Goal: Task Accomplishment & Management: Manage account settings

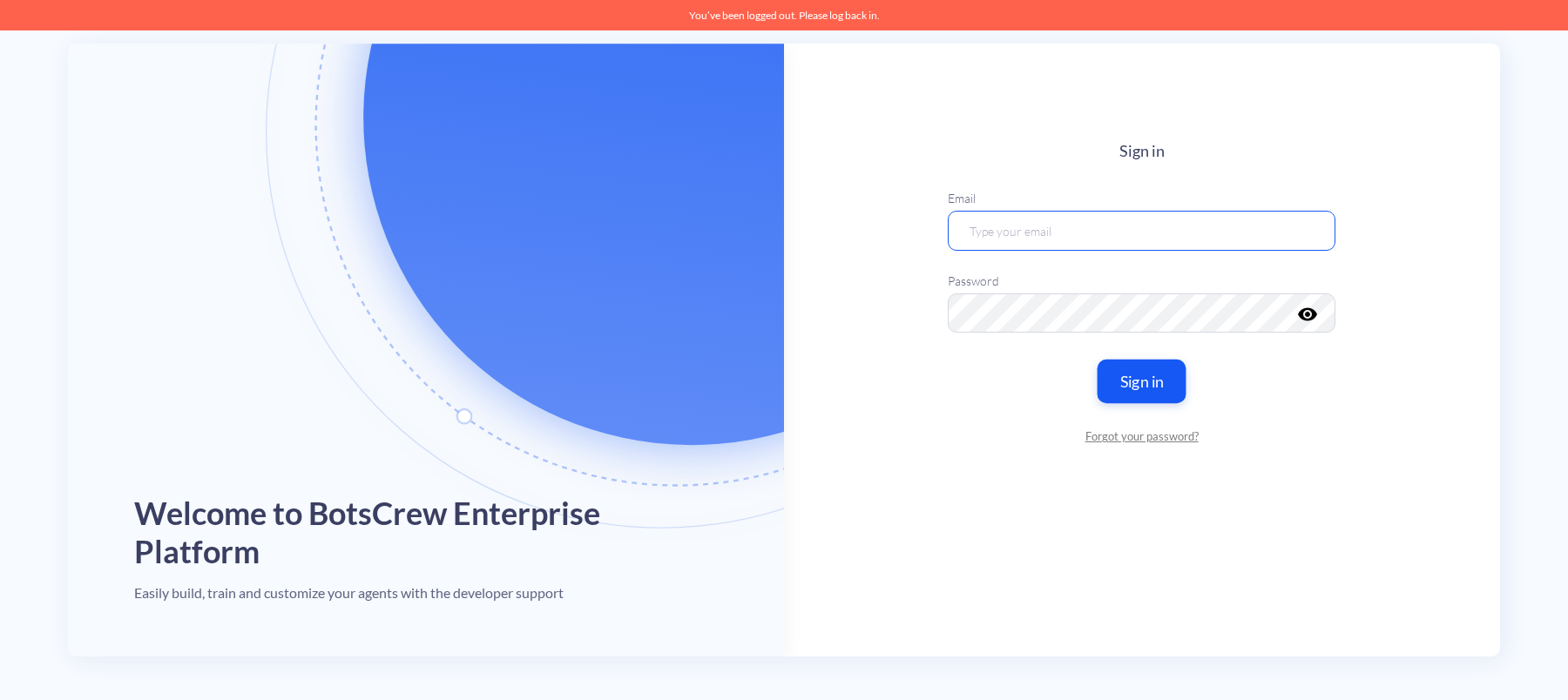
type input "[EMAIL_ADDRESS][DOMAIN_NAME]"
click at [1132, 374] on button "Sign in" at bounding box center [1141, 382] width 88 height 44
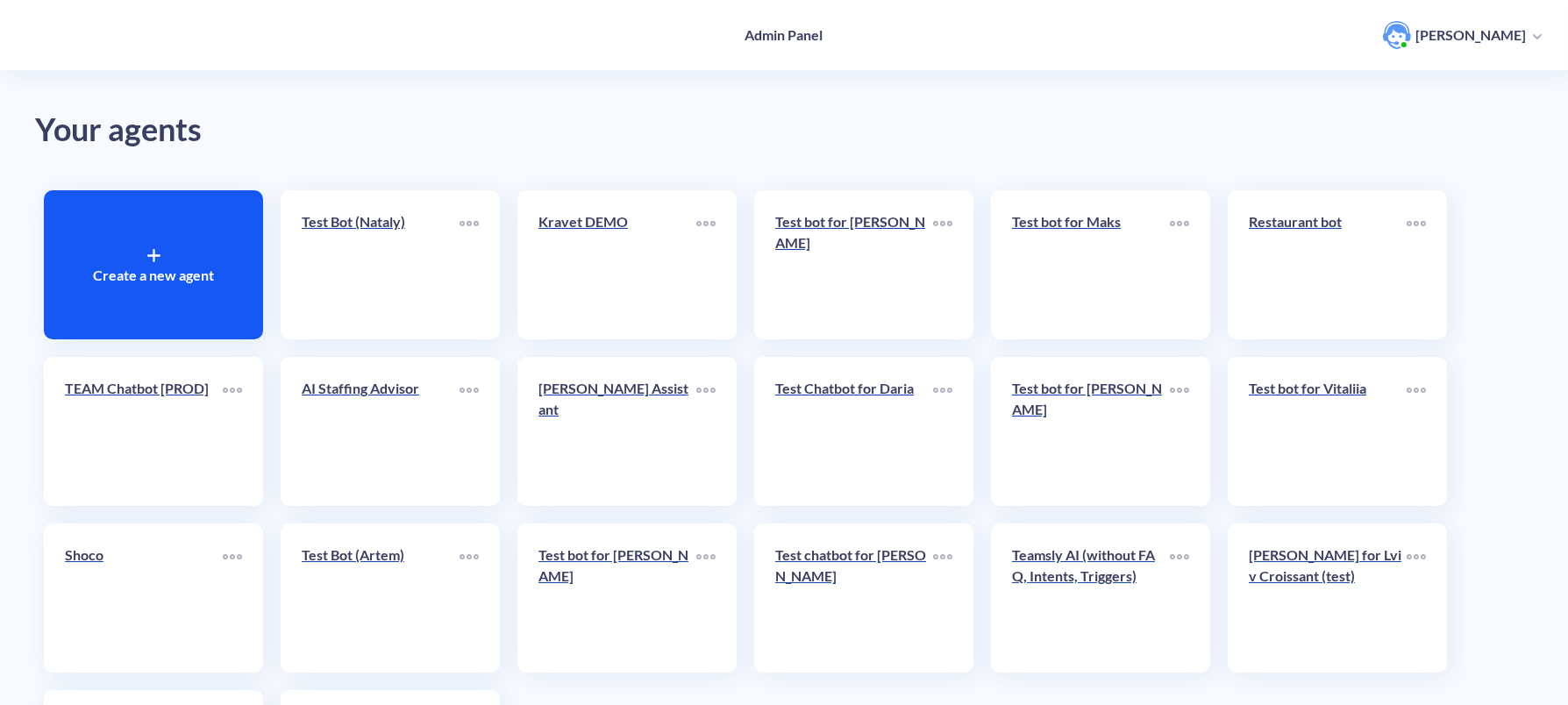
click at [132, 247] on div "Create a new agent" at bounding box center [153, 264] width 219 height 149
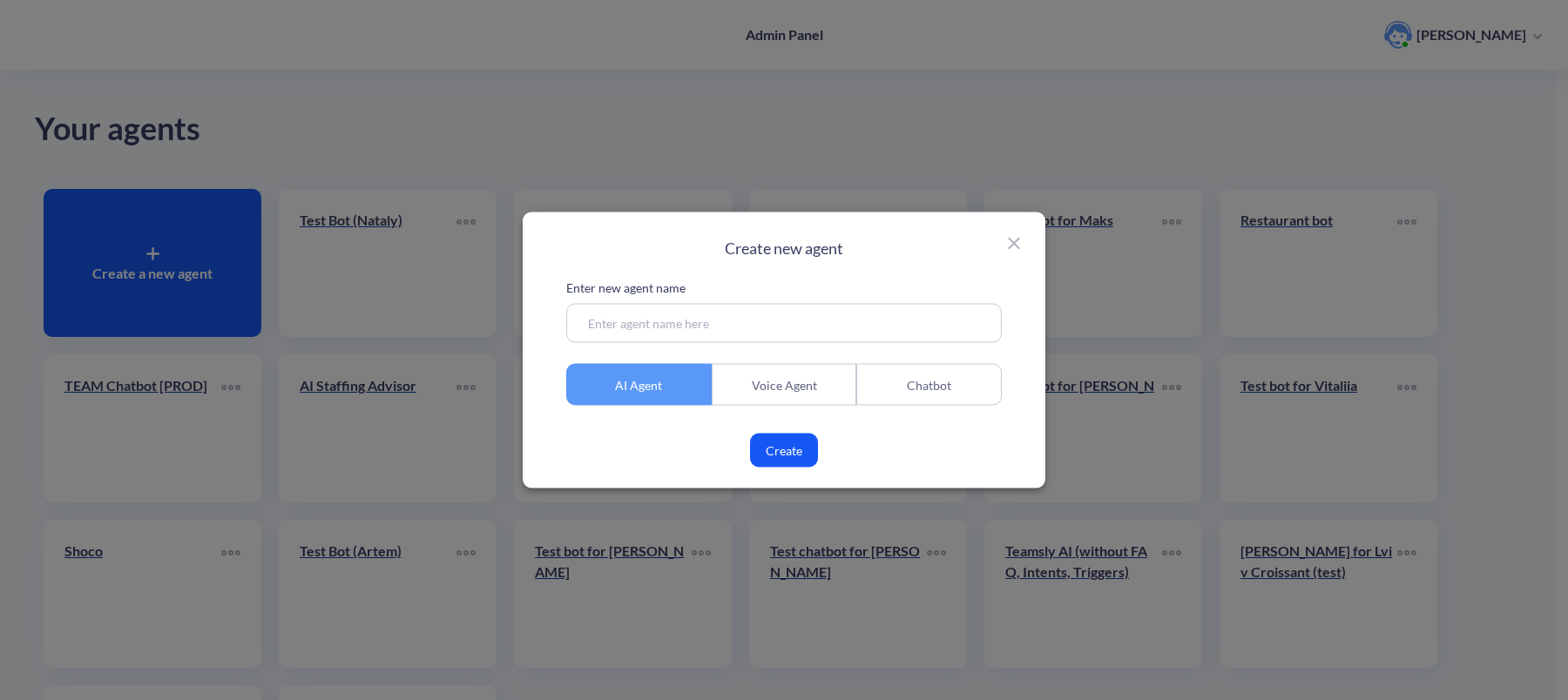
click at [656, 319] on input at bounding box center [784, 324] width 436 height 39
type input "[PERSON_NAME]"
type input "Test Agent"
click at [1010, 242] on icon at bounding box center [1014, 243] width 21 height 21
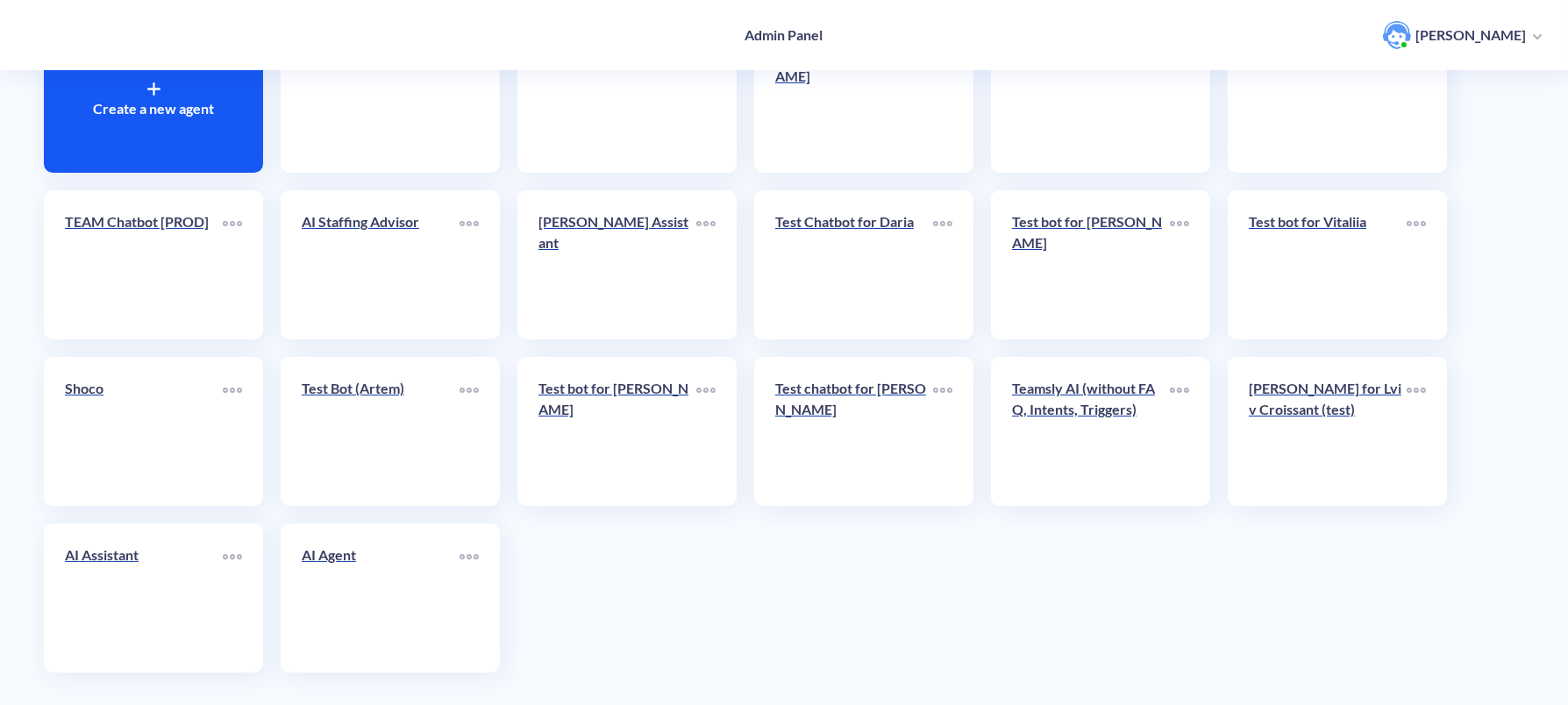
scroll to position [178, 0]
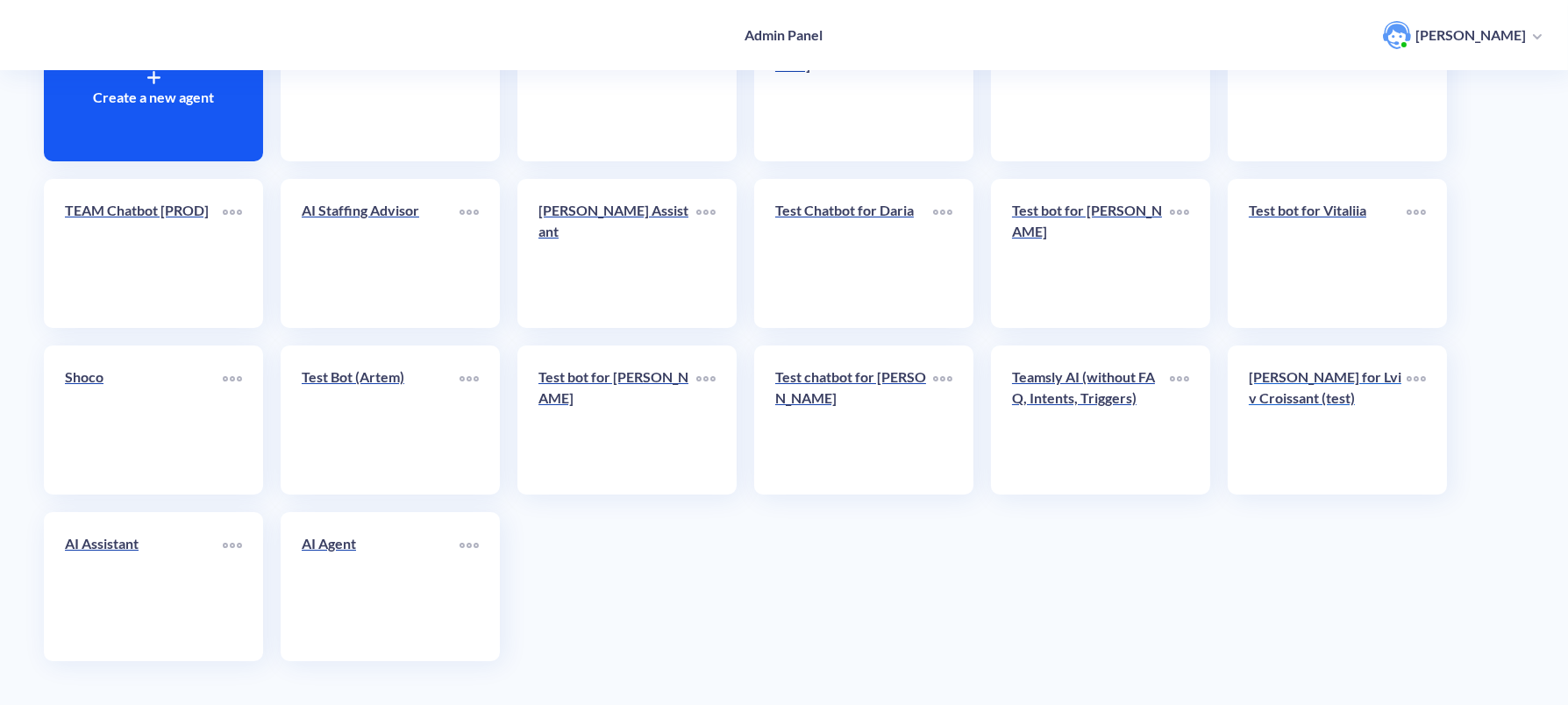
click at [1280, 448] on link "[PERSON_NAME] for Lviv Croissant (test)" at bounding box center [1328, 420] width 158 height 107
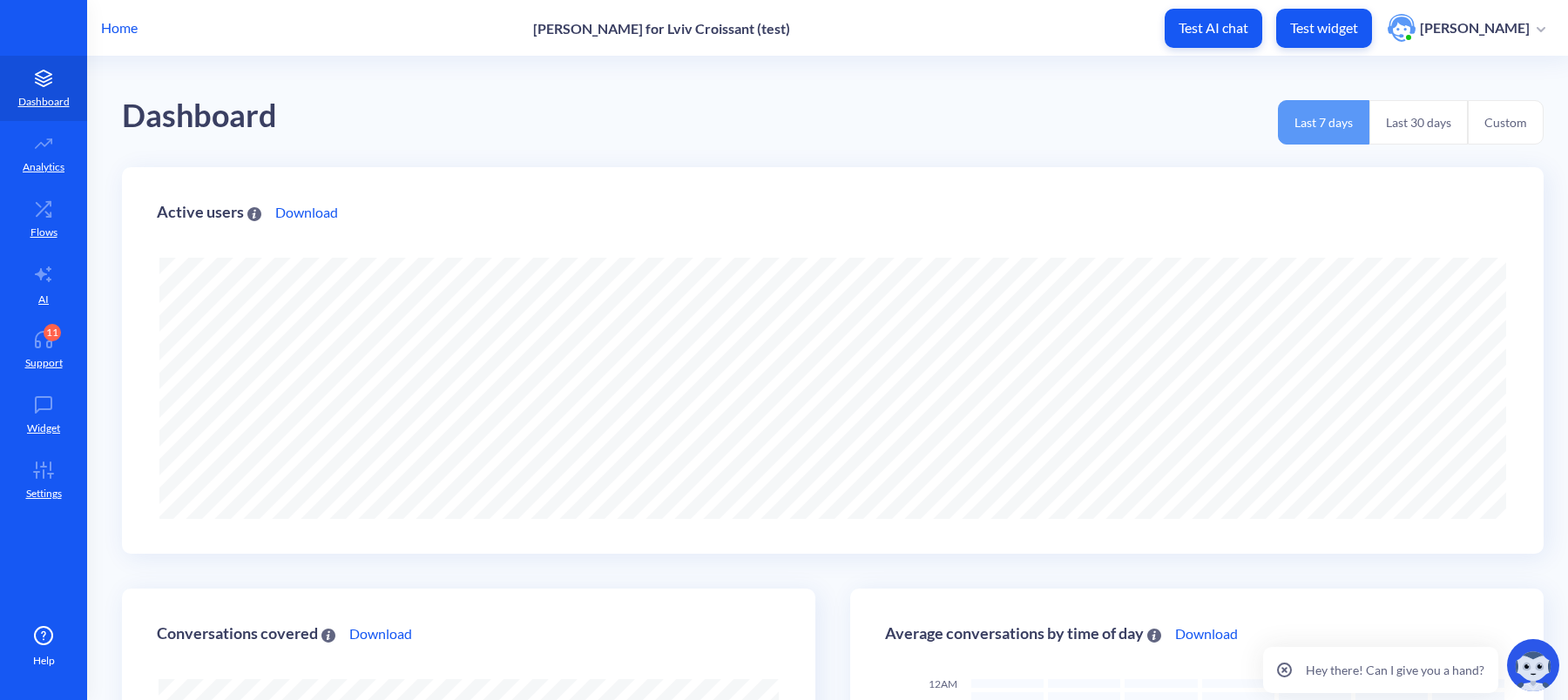
click at [112, 31] on p "Home" at bounding box center [119, 27] width 36 height 21
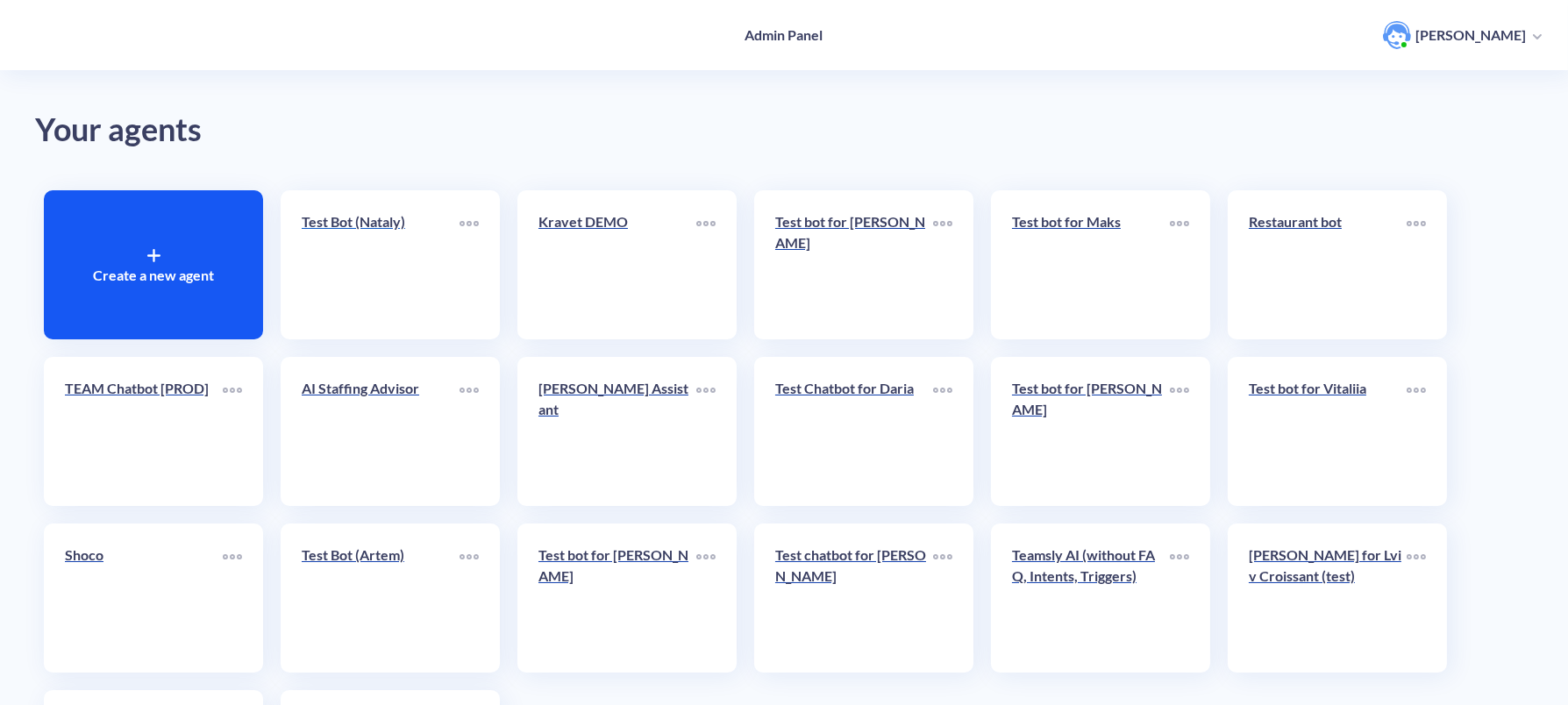
click at [395, 279] on link "Test Bot (Nataly)" at bounding box center [381, 264] width 158 height 107
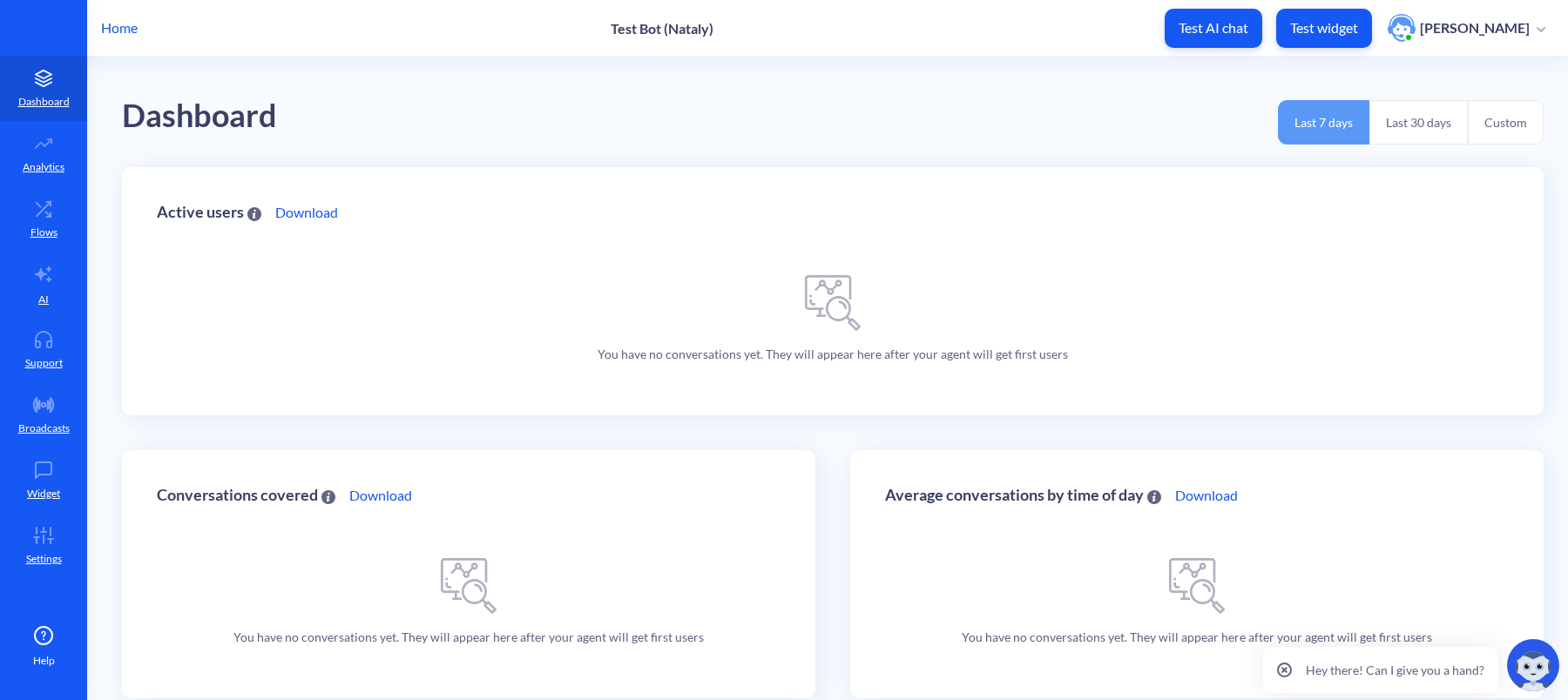
click at [116, 33] on p "Home" at bounding box center [119, 27] width 36 height 21
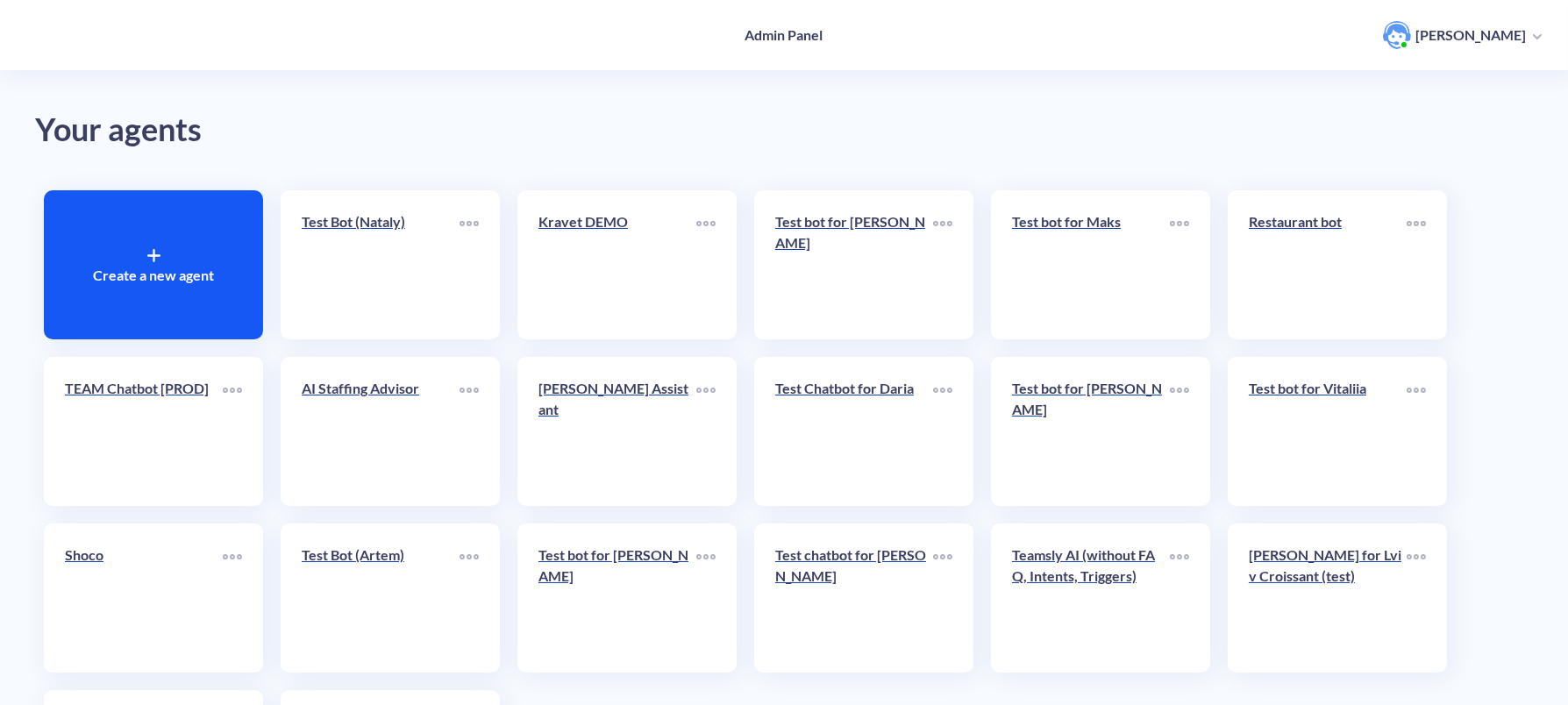
click at [151, 253] on icon at bounding box center [154, 255] width 13 height 13
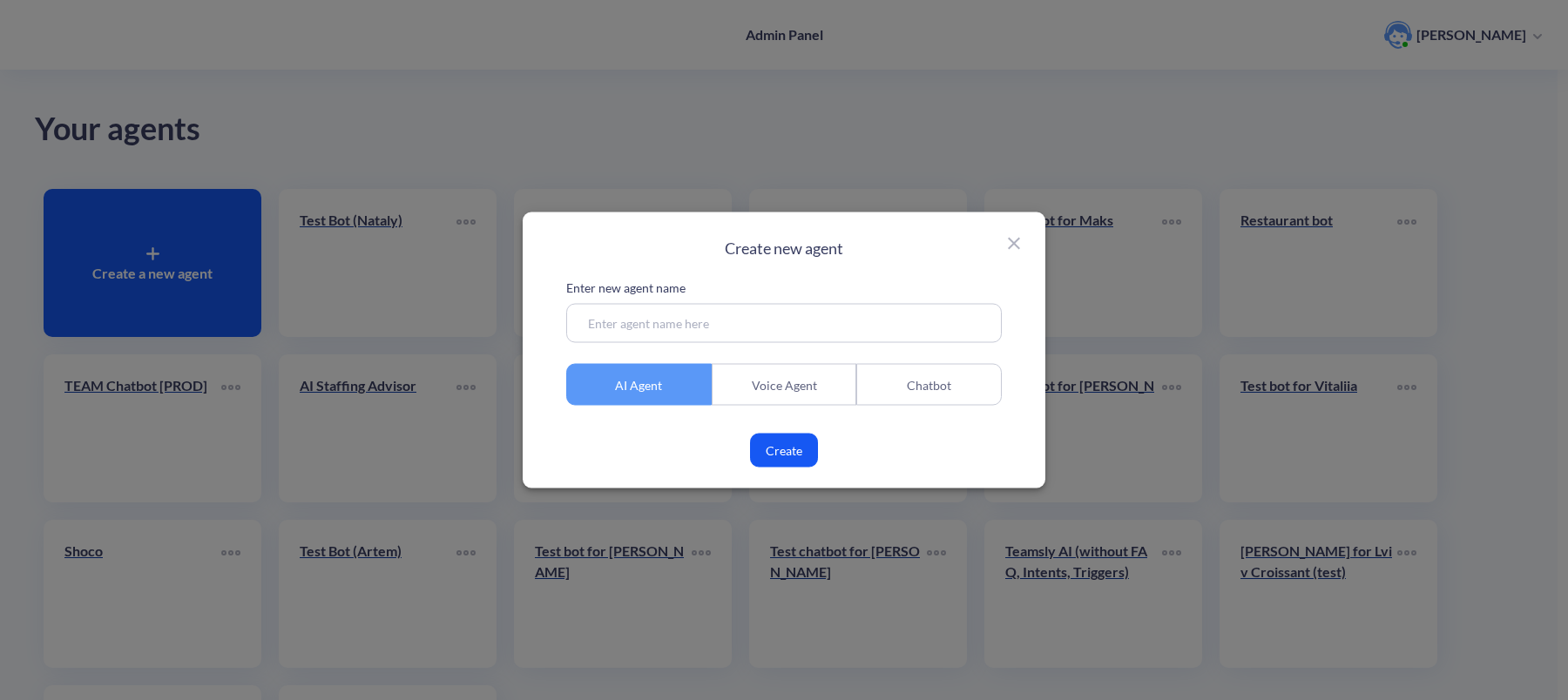
click at [633, 329] on input at bounding box center [784, 324] width 436 height 39
type input "Testing"
click at [784, 438] on button "Create" at bounding box center [784, 450] width 68 height 34
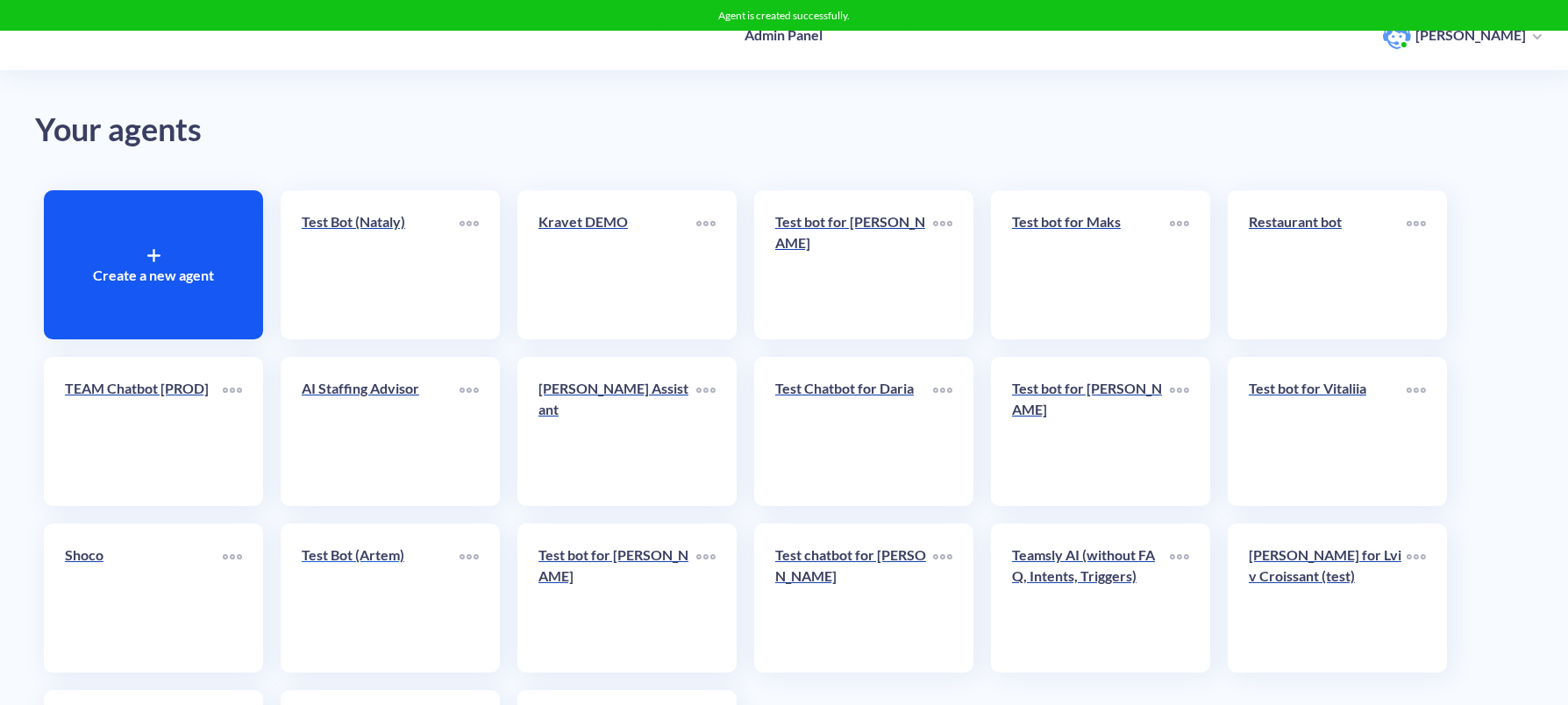
scroll to position [178, 0]
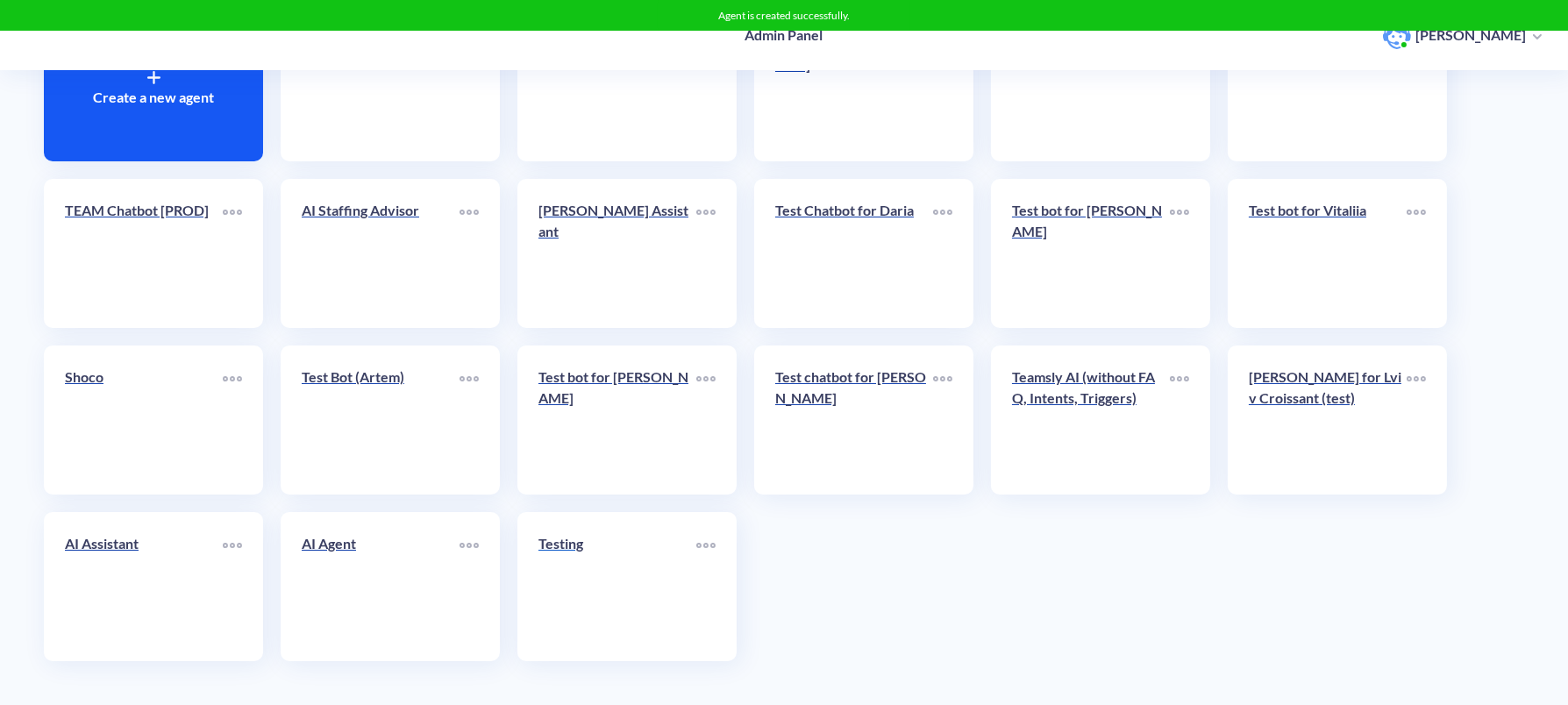
click at [586, 580] on link "Testing" at bounding box center [617, 587] width 158 height 107
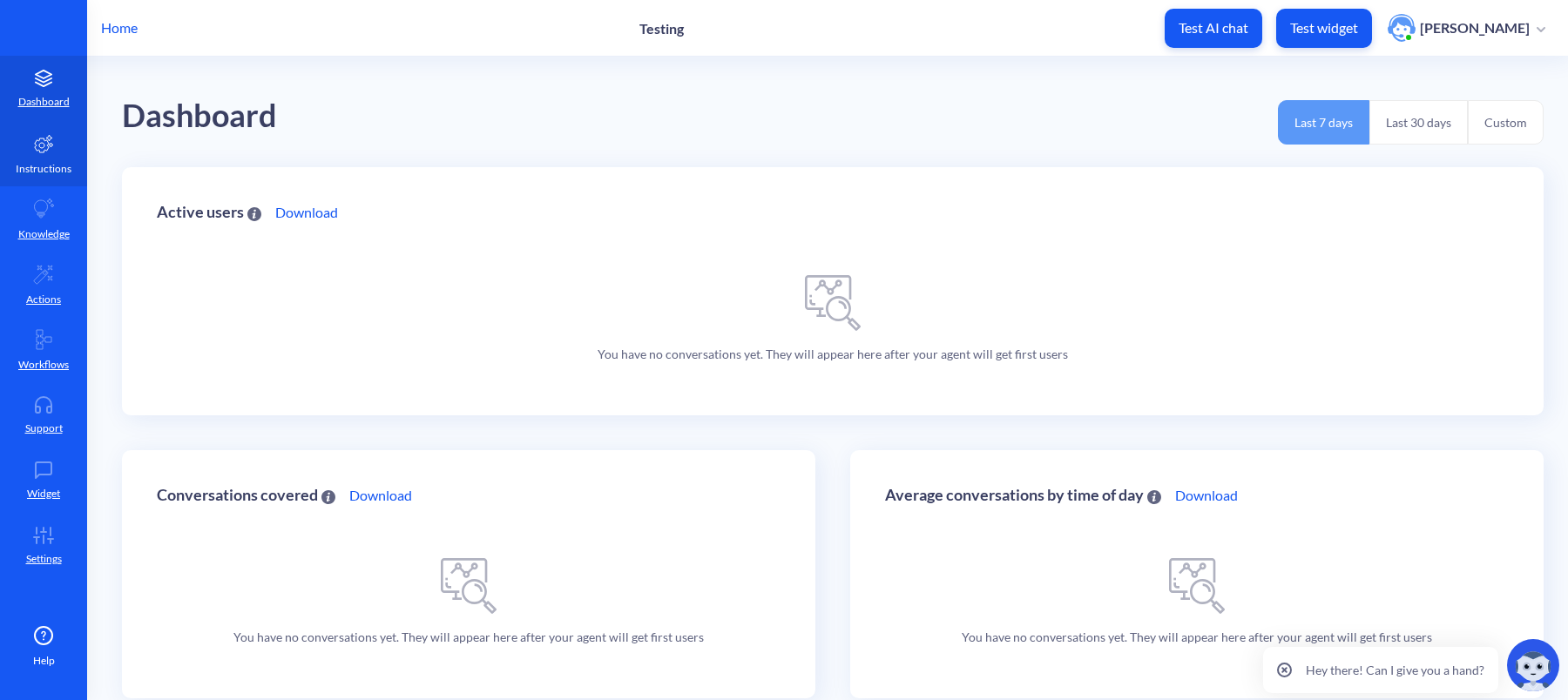
click at [57, 155] on link "Instructions" at bounding box center [44, 154] width 88 height 66
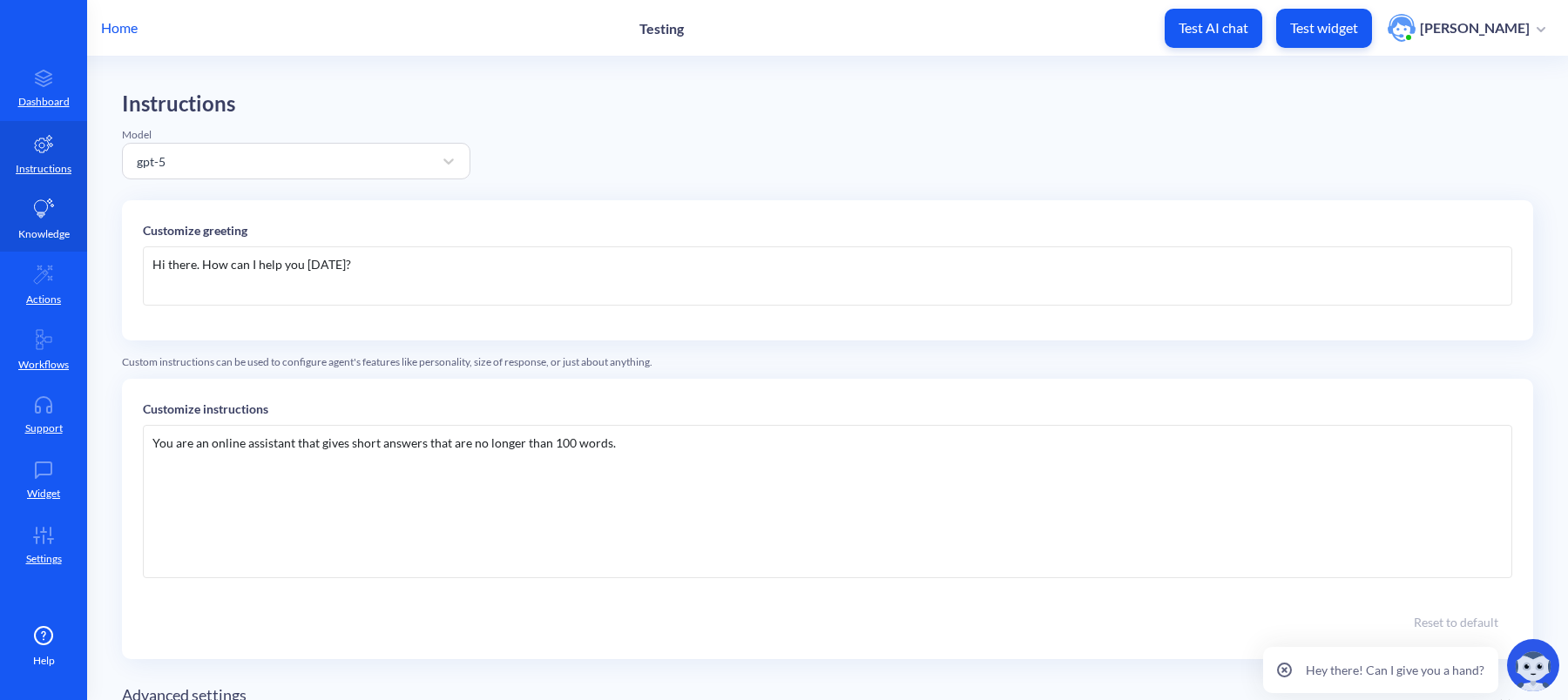
click at [50, 207] on icon at bounding box center [43, 209] width 21 height 21
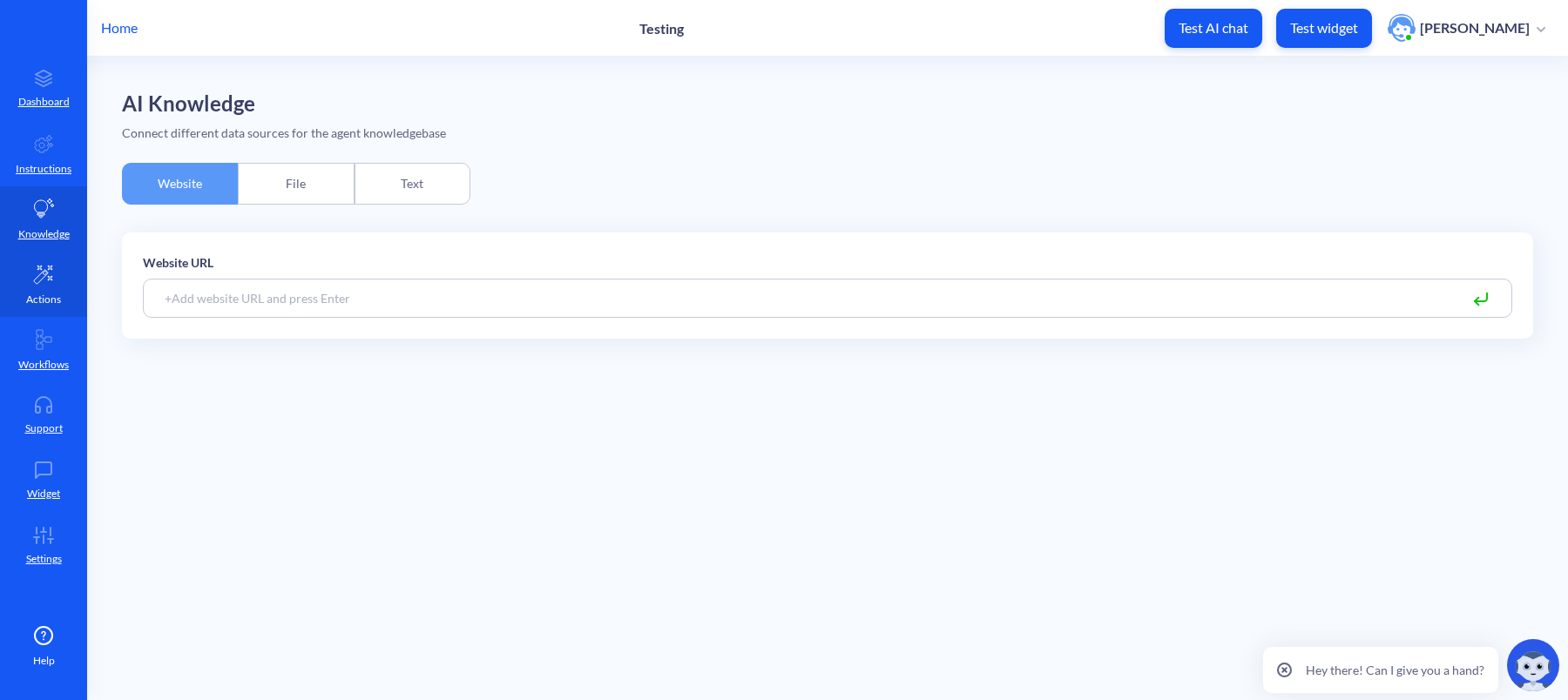
click at [50, 274] on icon at bounding box center [43, 274] width 21 height 21
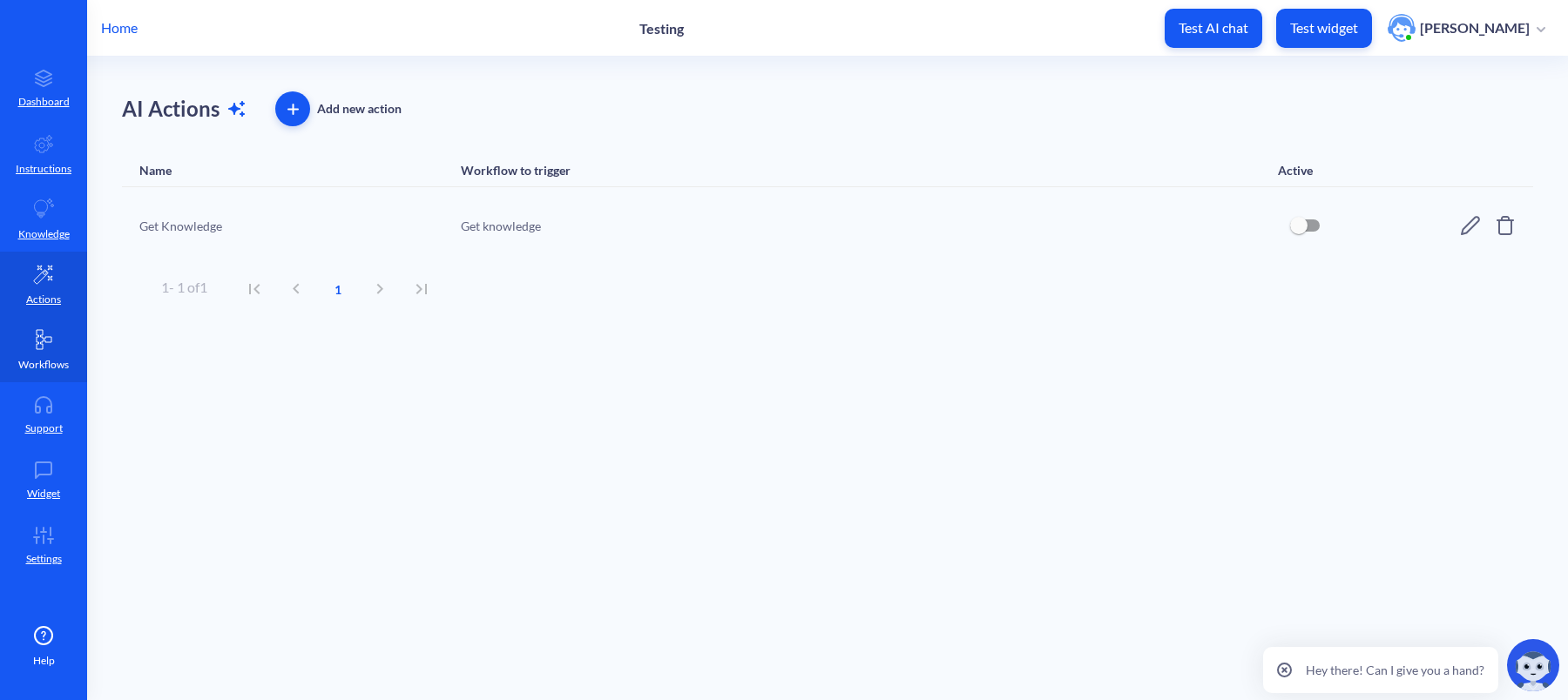
click at [45, 324] on link "Workflows" at bounding box center [44, 350] width 88 height 66
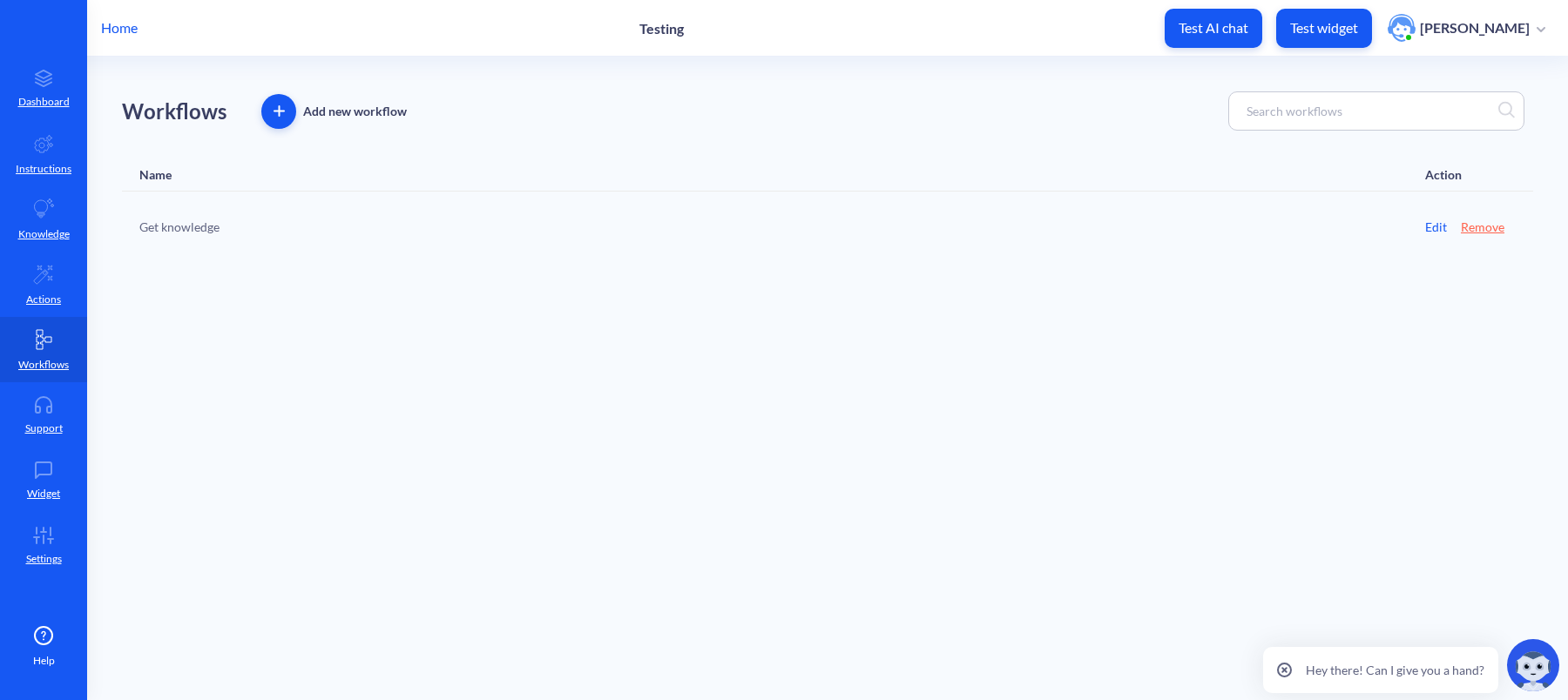
click at [270, 110] on span "button" at bounding box center [279, 111] width 35 height 11
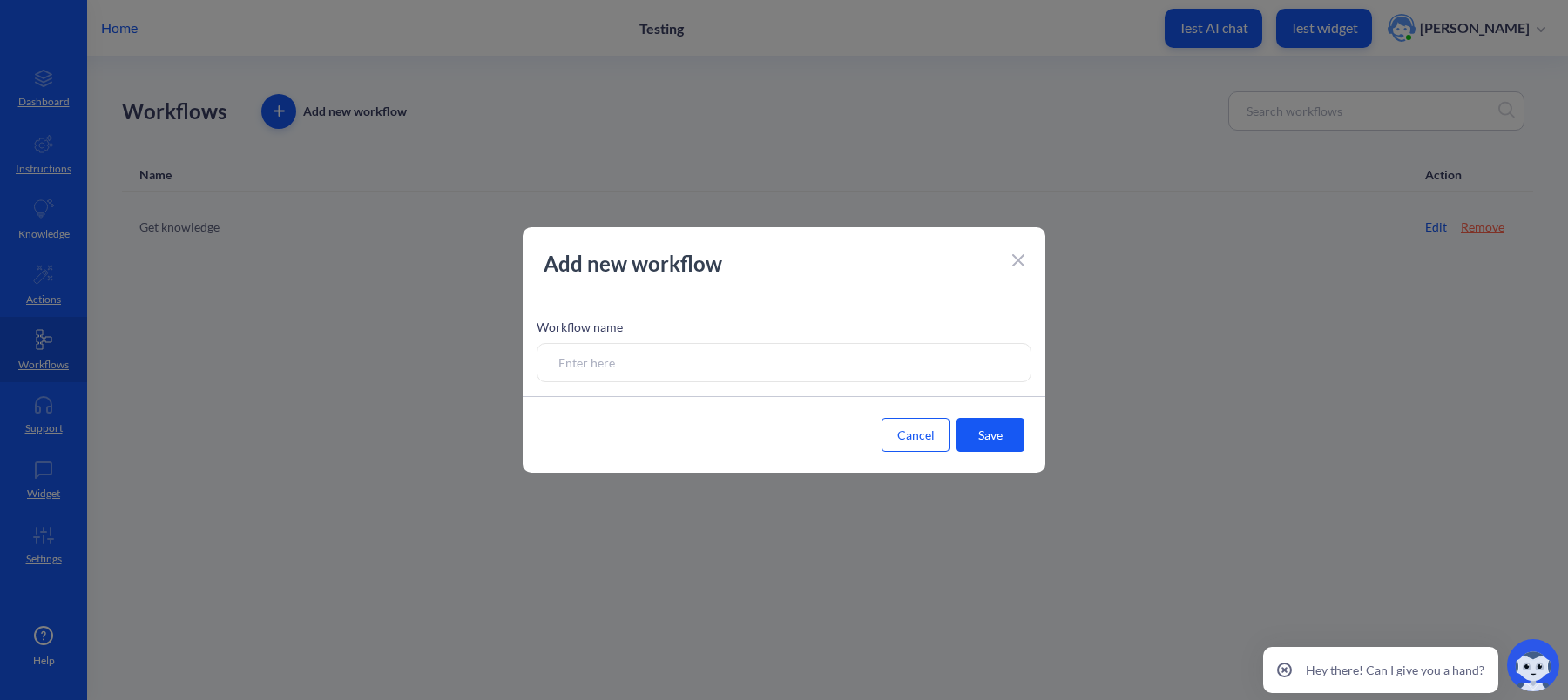
click at [1019, 254] on icon at bounding box center [1017, 260] width 12 height 12
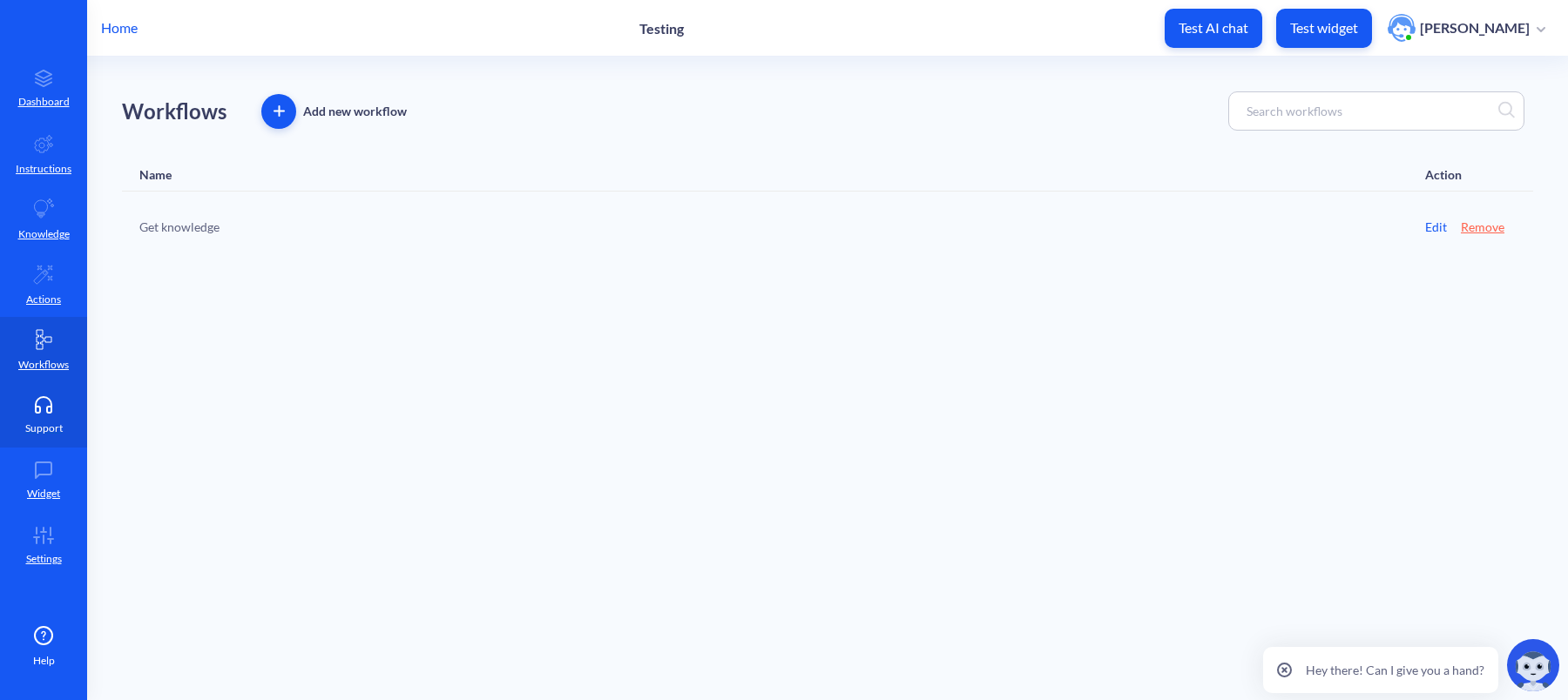
click at [36, 424] on p "Support" at bounding box center [44, 428] width 37 height 15
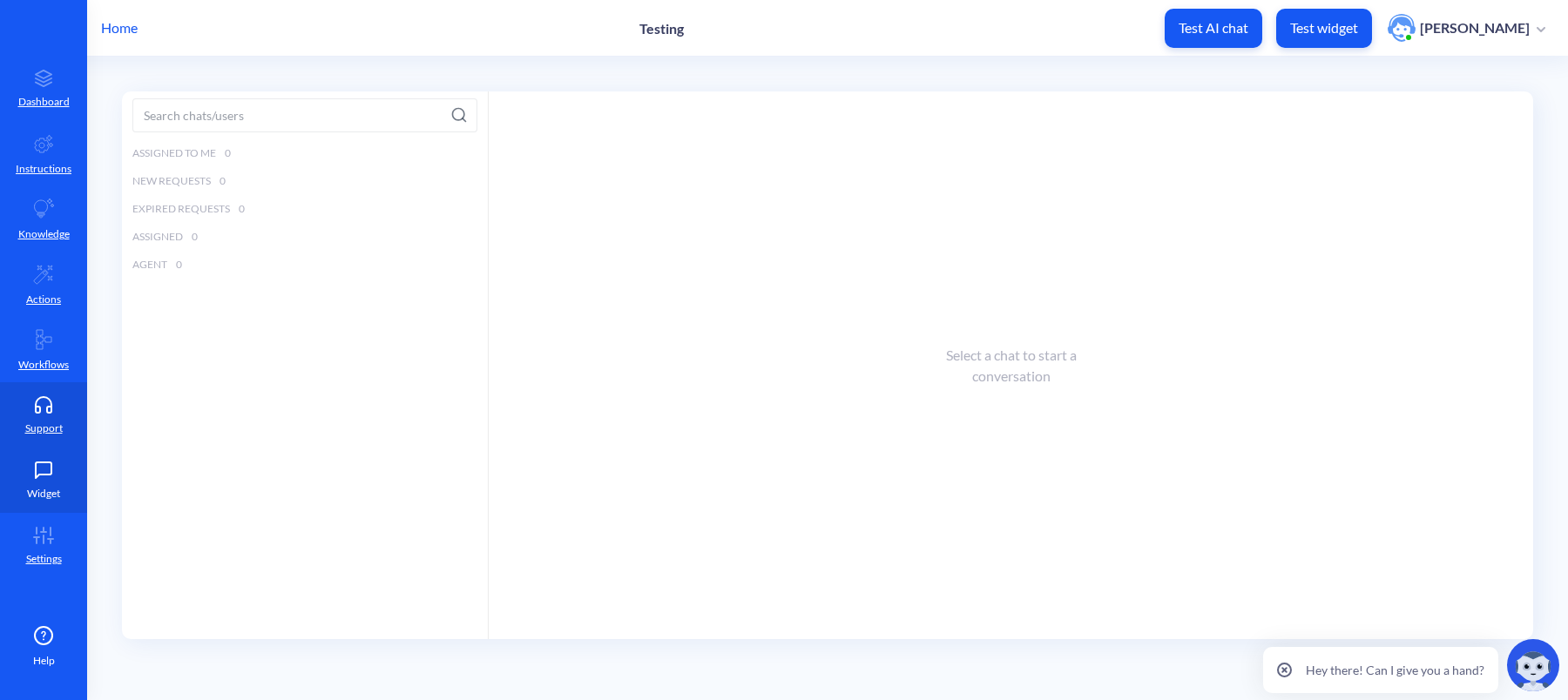
click at [38, 462] on icon at bounding box center [44, 469] width 35 height 17
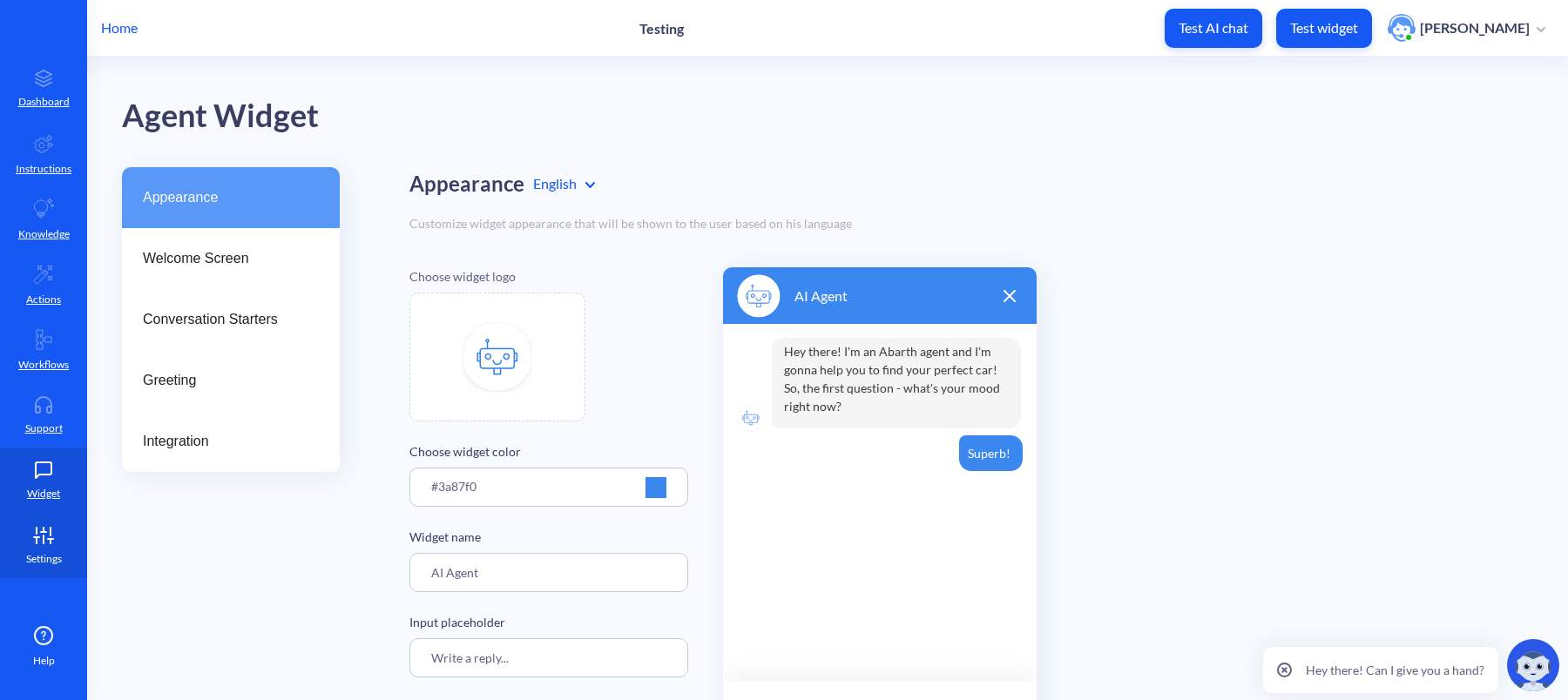
click at [47, 531] on icon at bounding box center [44, 535] width 35 height 17
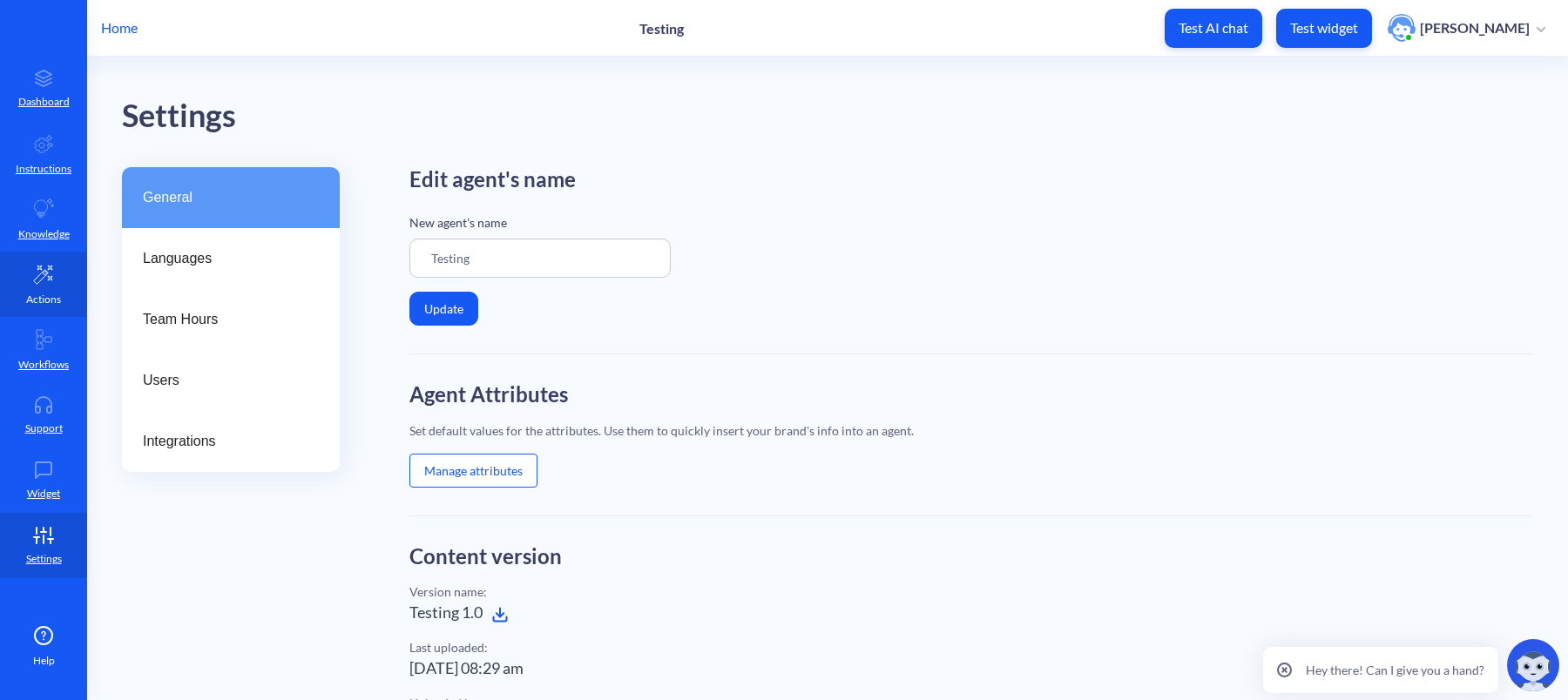
click at [49, 286] on link "Actions" at bounding box center [44, 284] width 88 height 66
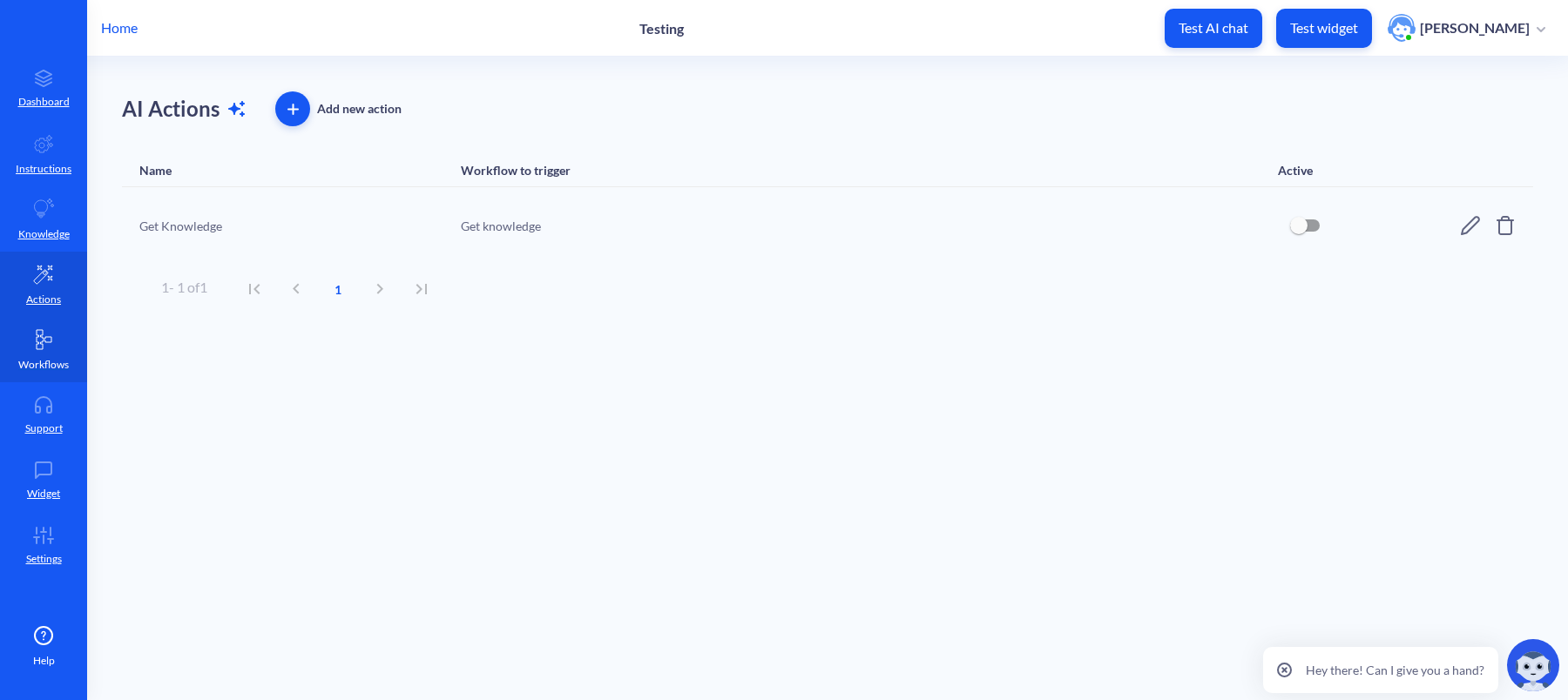
click at [50, 357] on p "Workflows" at bounding box center [43, 365] width 50 height 15
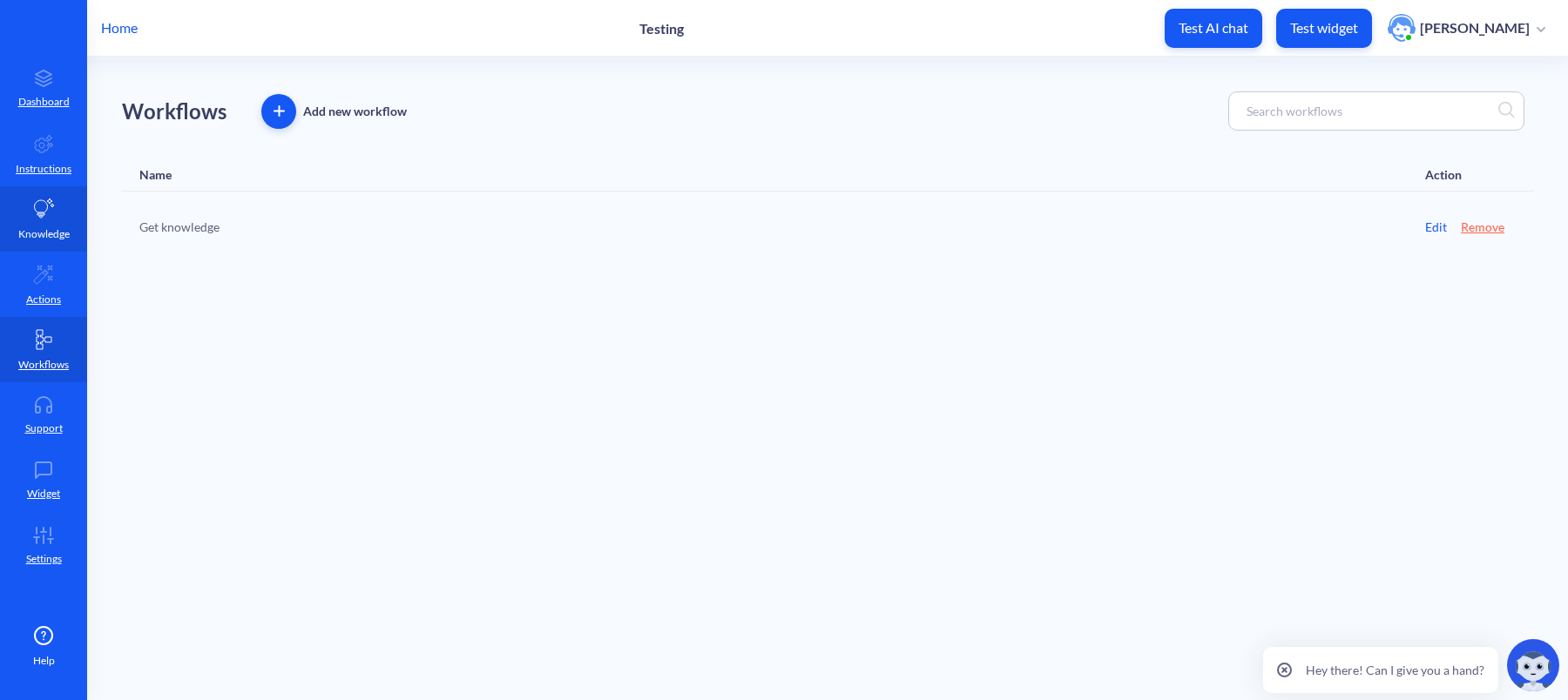
click at [51, 225] on link "Knowledge" at bounding box center [44, 220] width 88 height 66
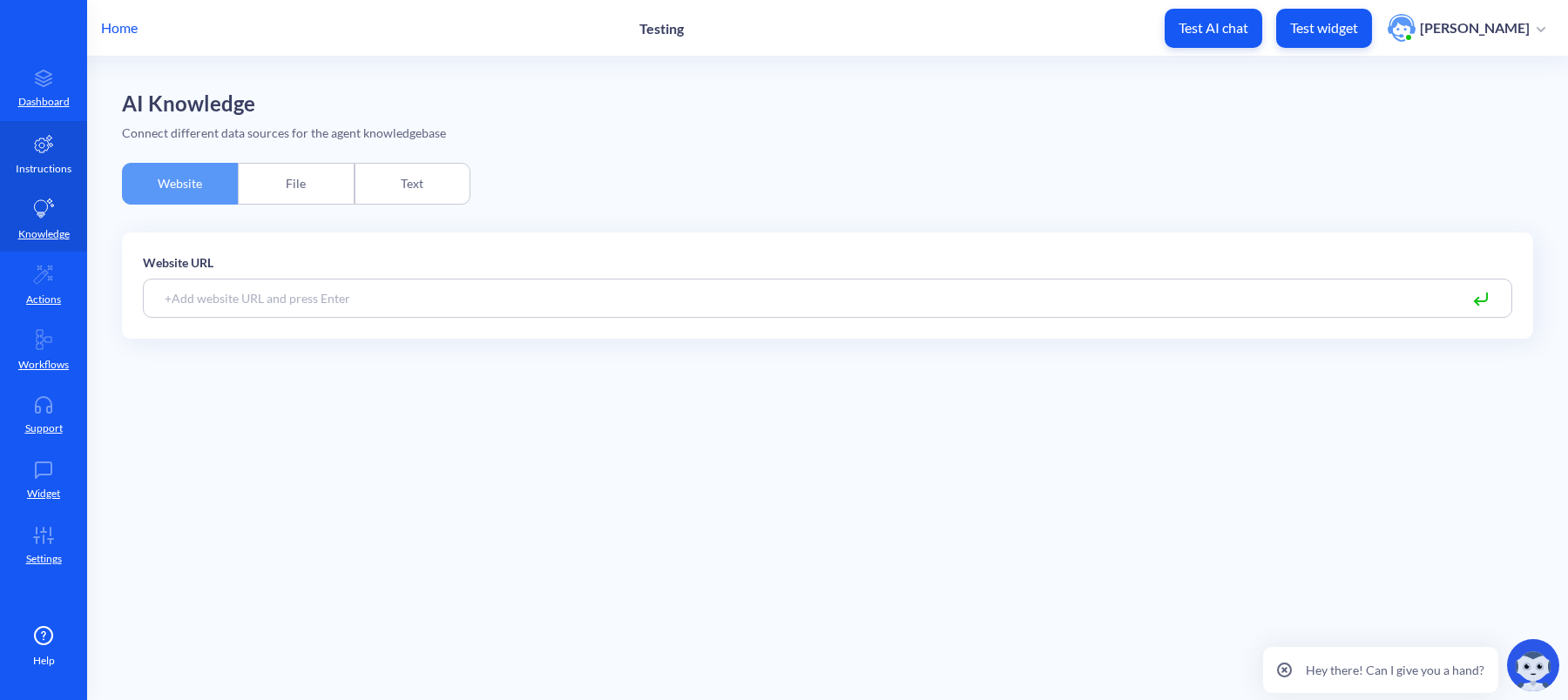
click at [48, 159] on link "Instructions" at bounding box center [44, 154] width 88 height 66
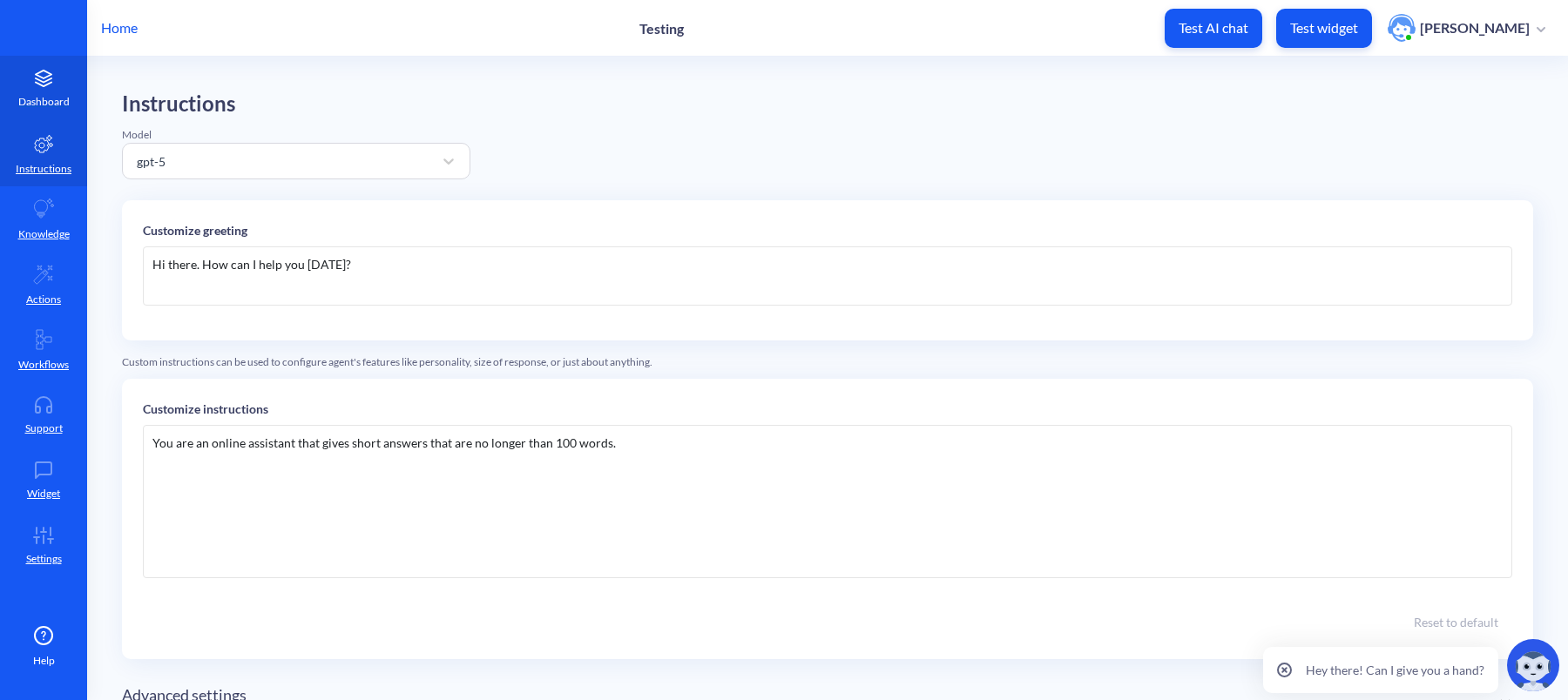
click at [45, 89] on link "Dashboard" at bounding box center [44, 88] width 88 height 66
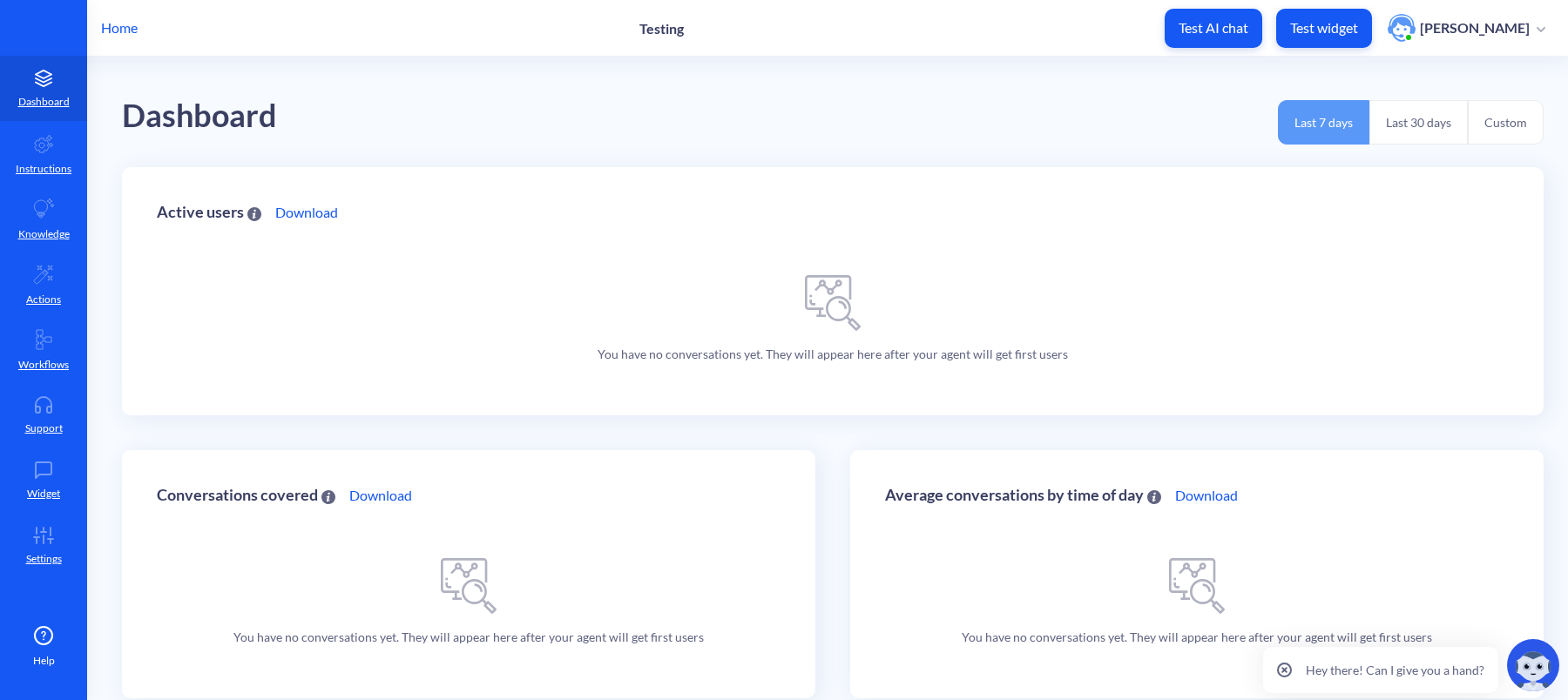
click at [116, 28] on p "Home" at bounding box center [119, 27] width 36 height 21
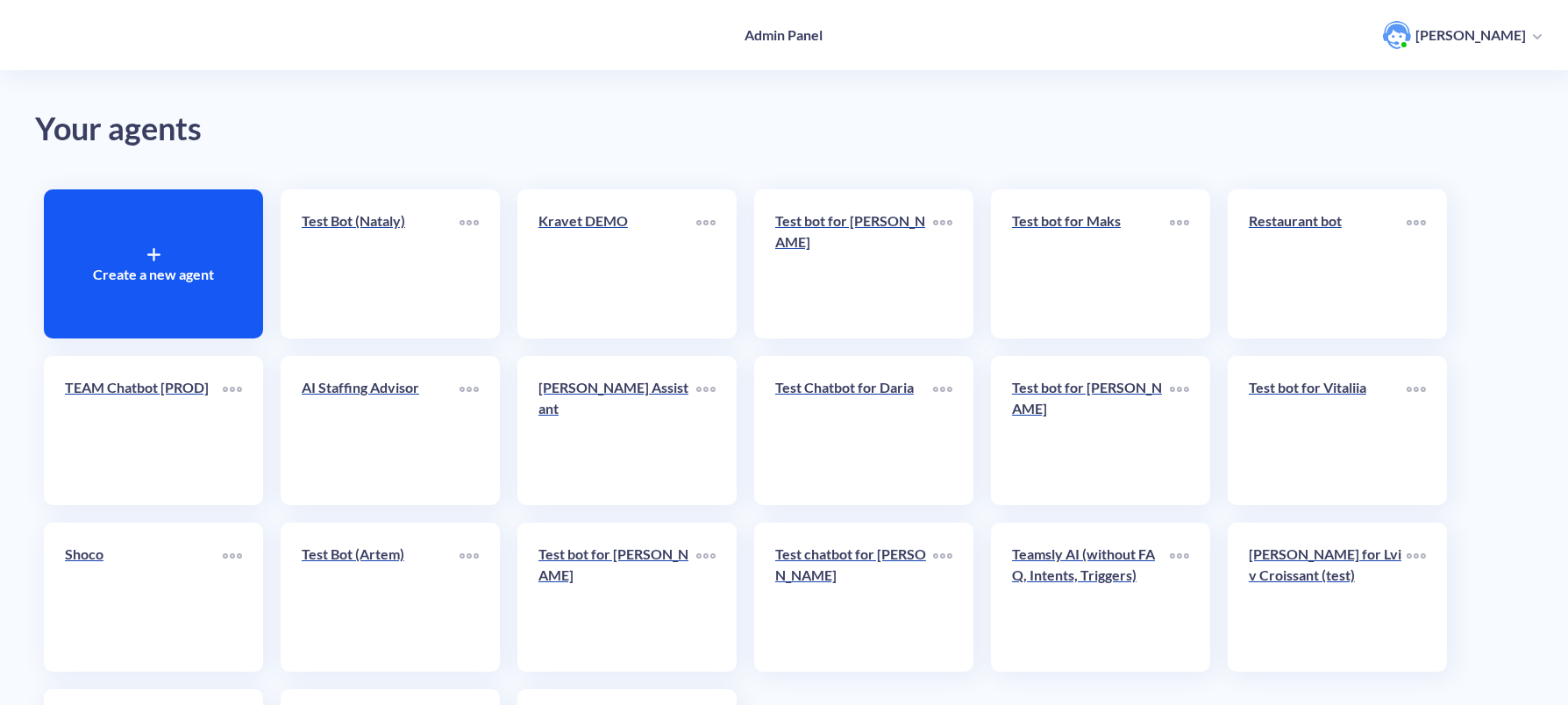
scroll to position [178, 0]
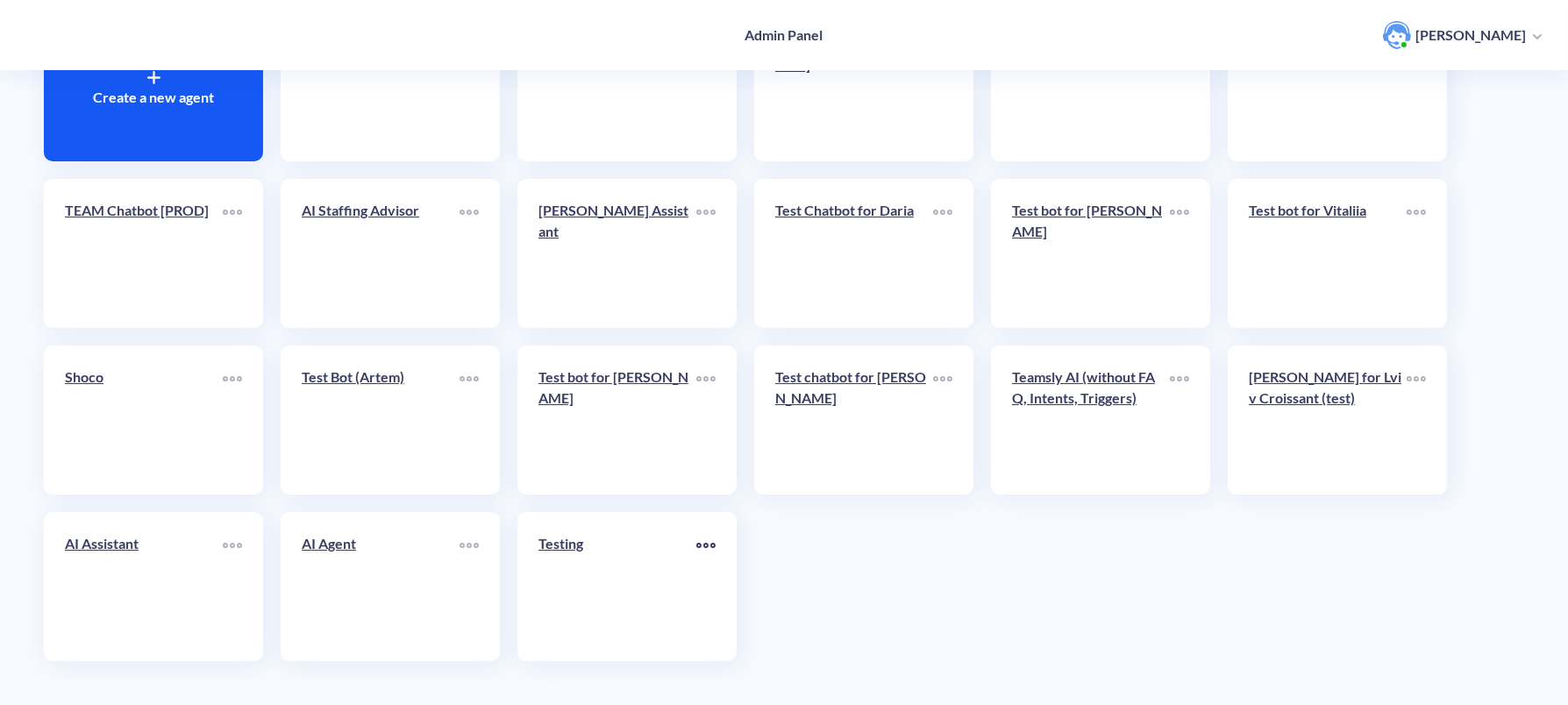
click at [712, 543] on icon at bounding box center [713, 545] width 4 height 4
click at [616, 546] on div at bounding box center [789, 352] width 1578 height 705
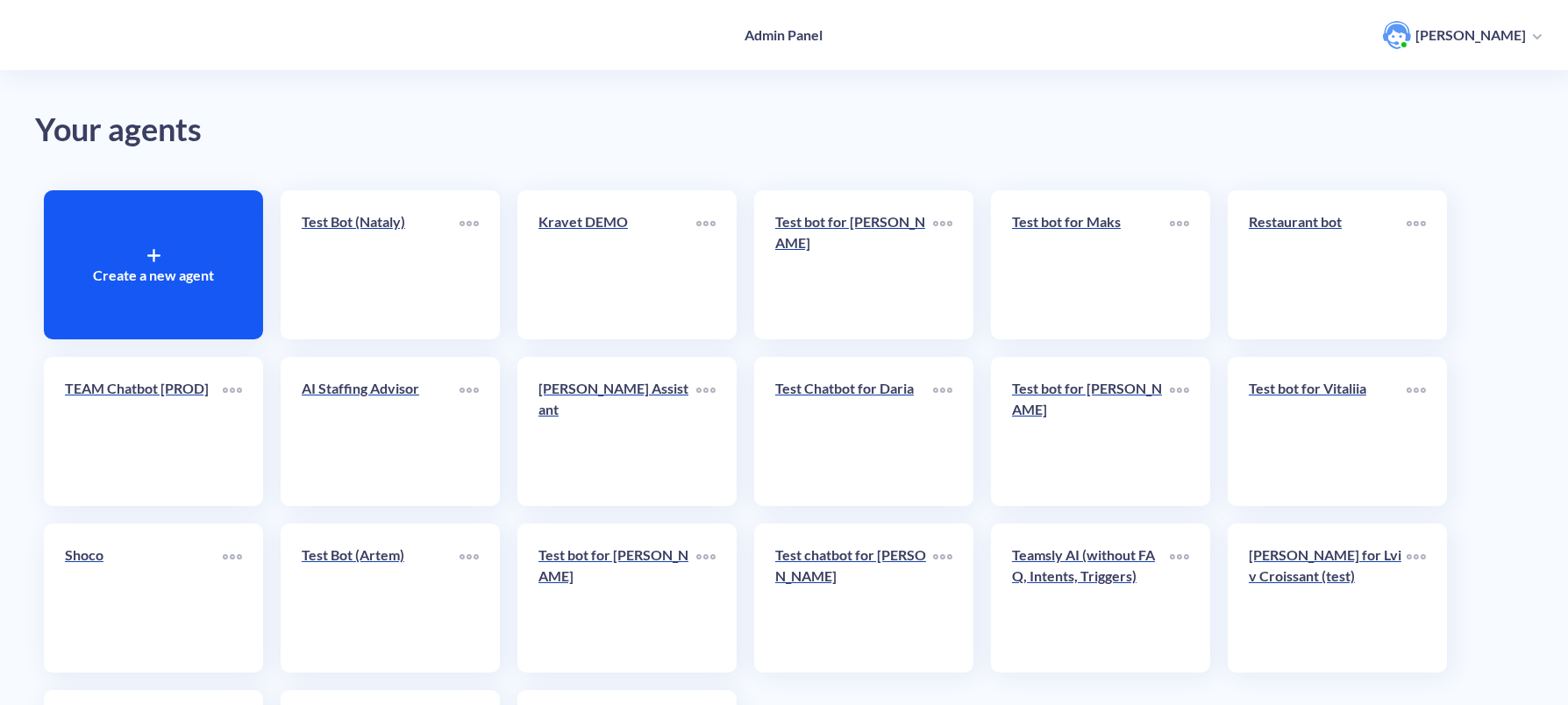
click at [128, 256] on div "Create a new agent" at bounding box center [153, 264] width 219 height 149
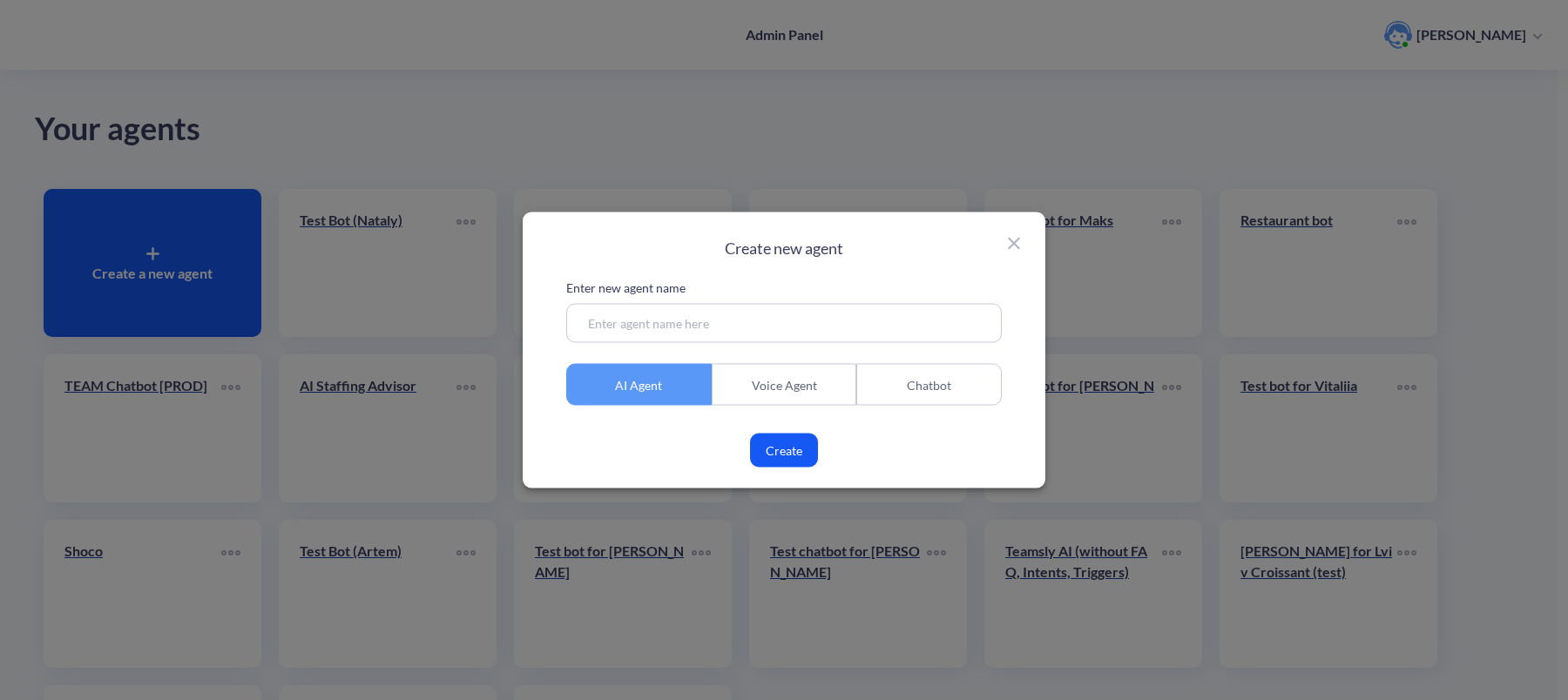
click at [946, 386] on div "Chatbot" at bounding box center [929, 385] width 146 height 42
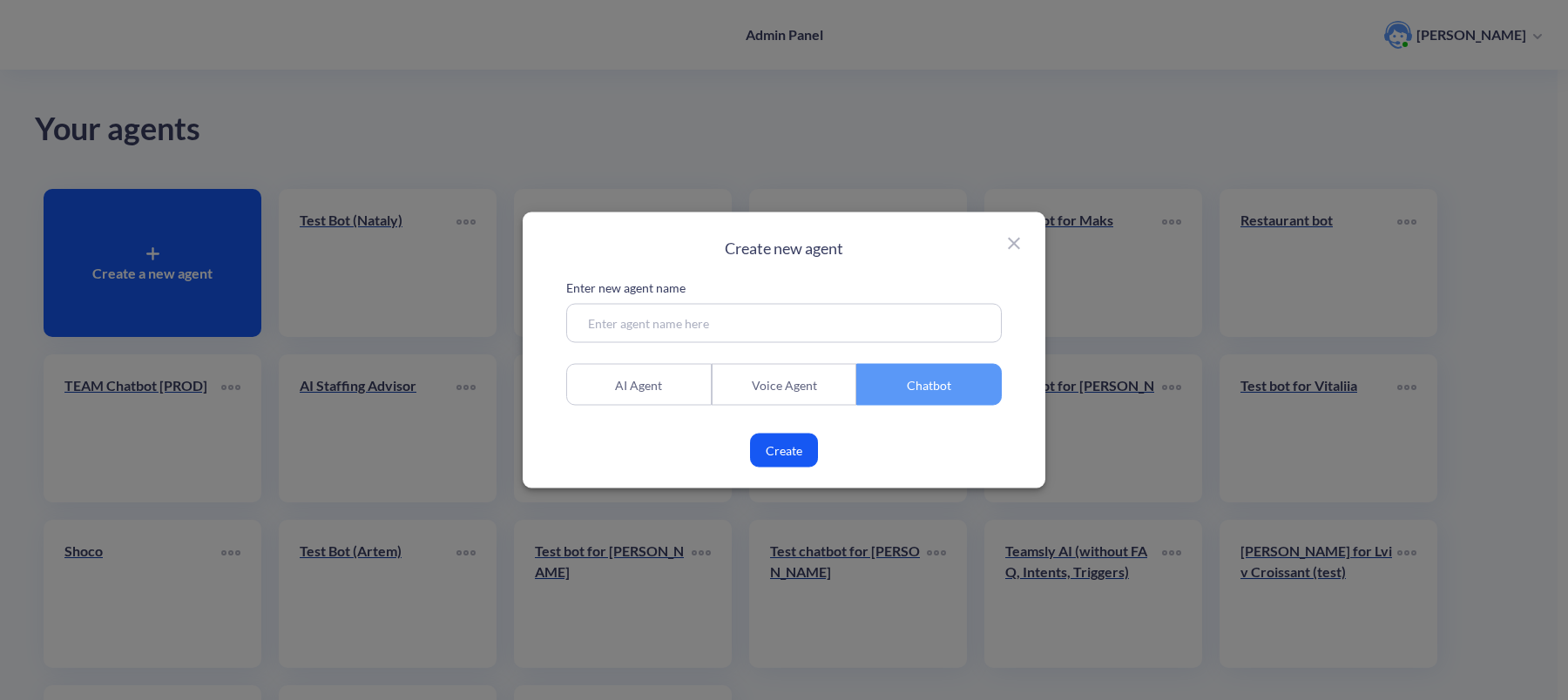
click at [757, 308] on input at bounding box center [784, 324] width 436 height 39
type input "A"
type input "t"
type input "Test Assistant for Sofia"
click at [777, 454] on button "Create" at bounding box center [784, 450] width 68 height 34
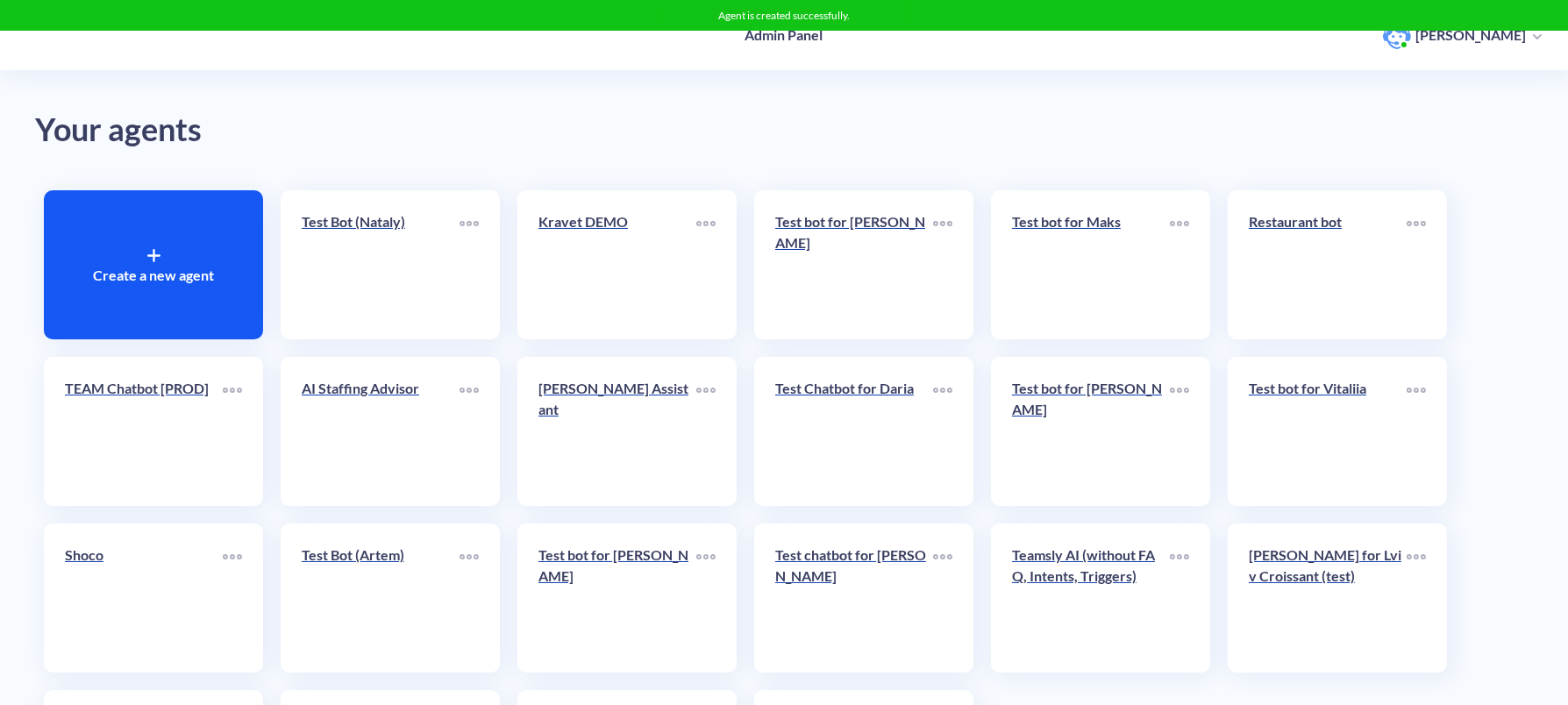
scroll to position [178, 0]
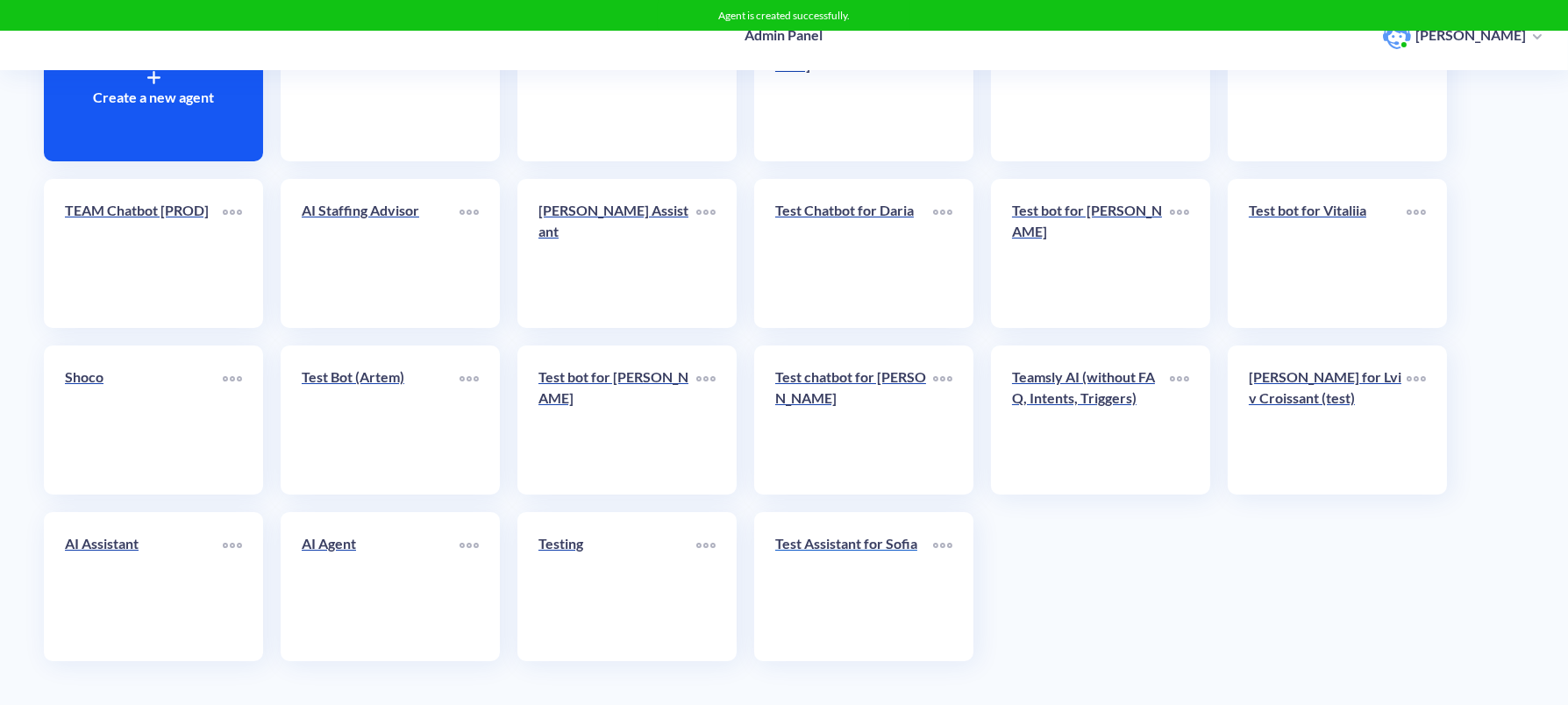
click at [837, 589] on link "Test Assistant for Sofia" at bounding box center [854, 587] width 158 height 107
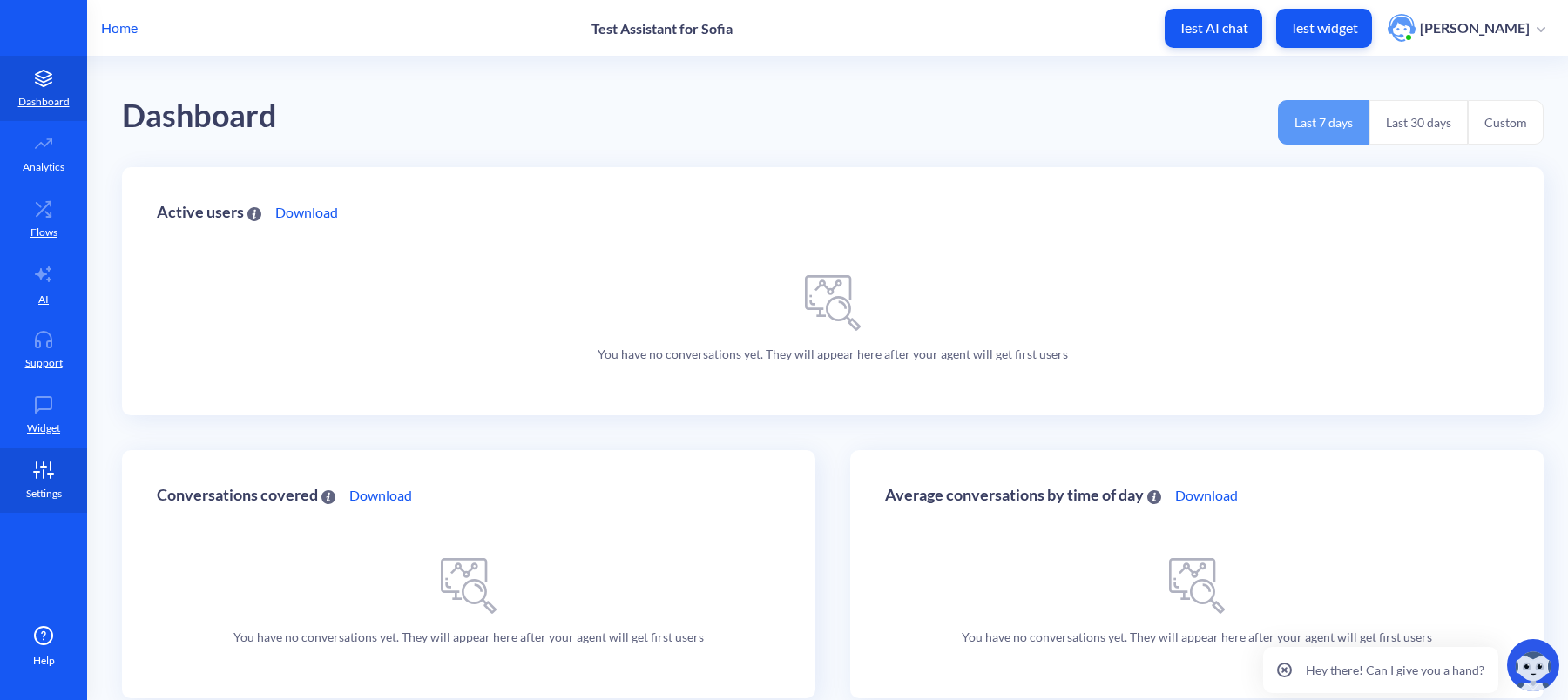
click at [36, 482] on link "Settings" at bounding box center [44, 480] width 88 height 66
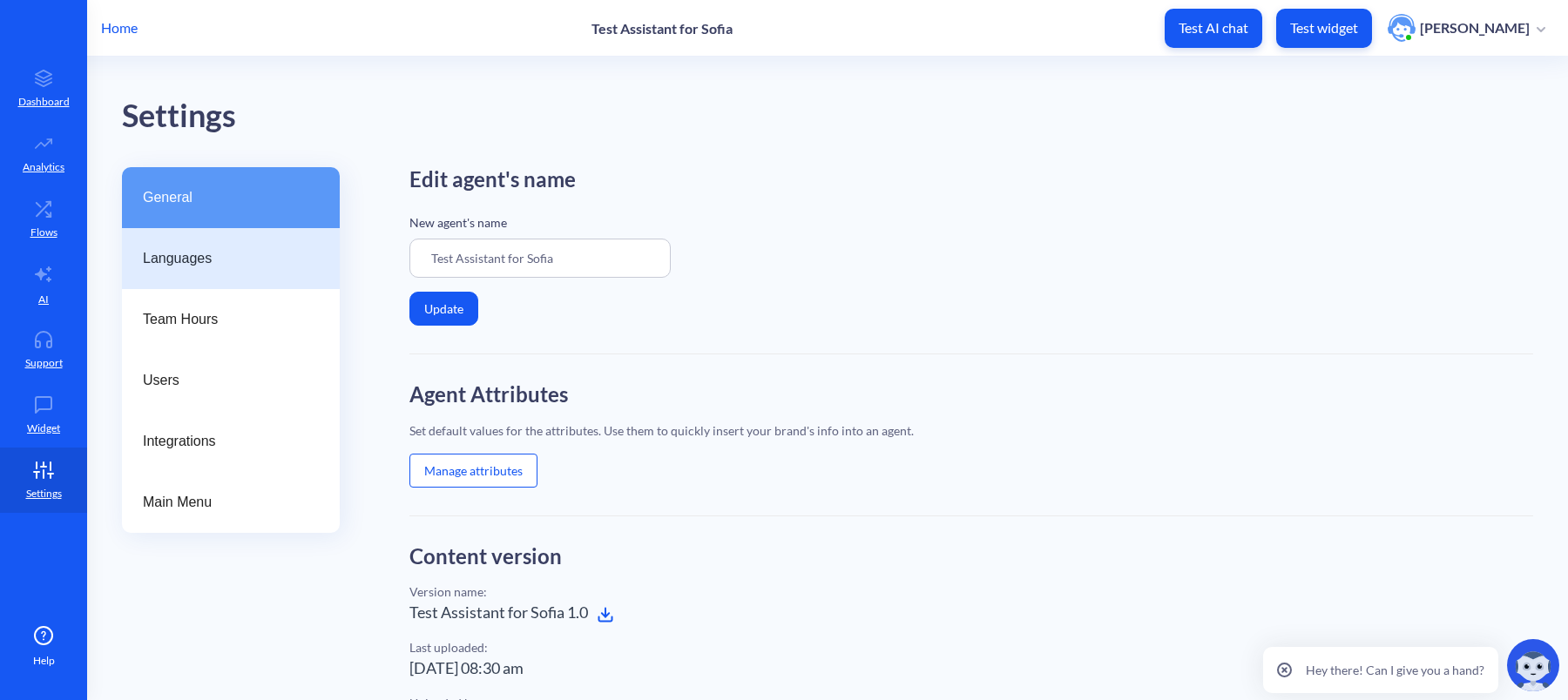
click at [251, 262] on span "Languages" at bounding box center [224, 258] width 162 height 21
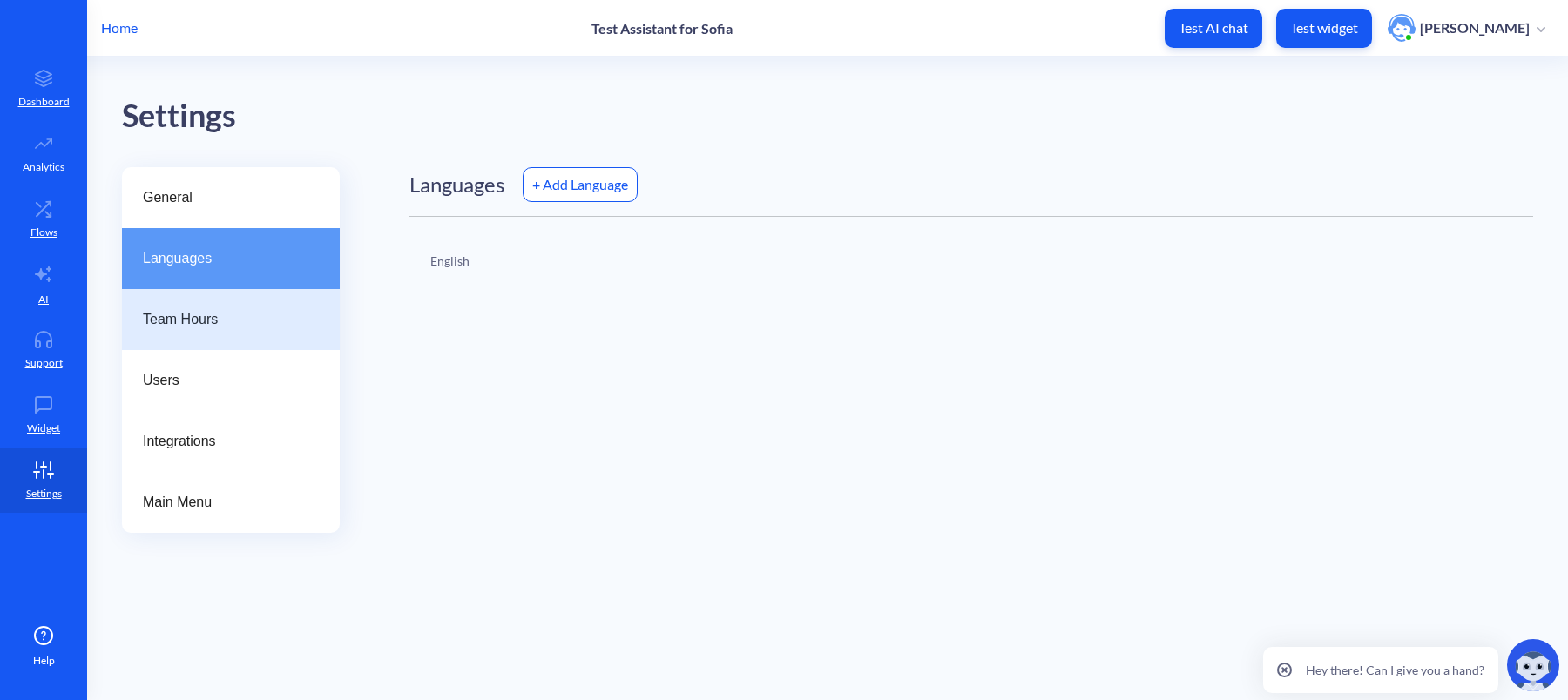
click at [223, 319] on span "Team Hours" at bounding box center [224, 319] width 162 height 21
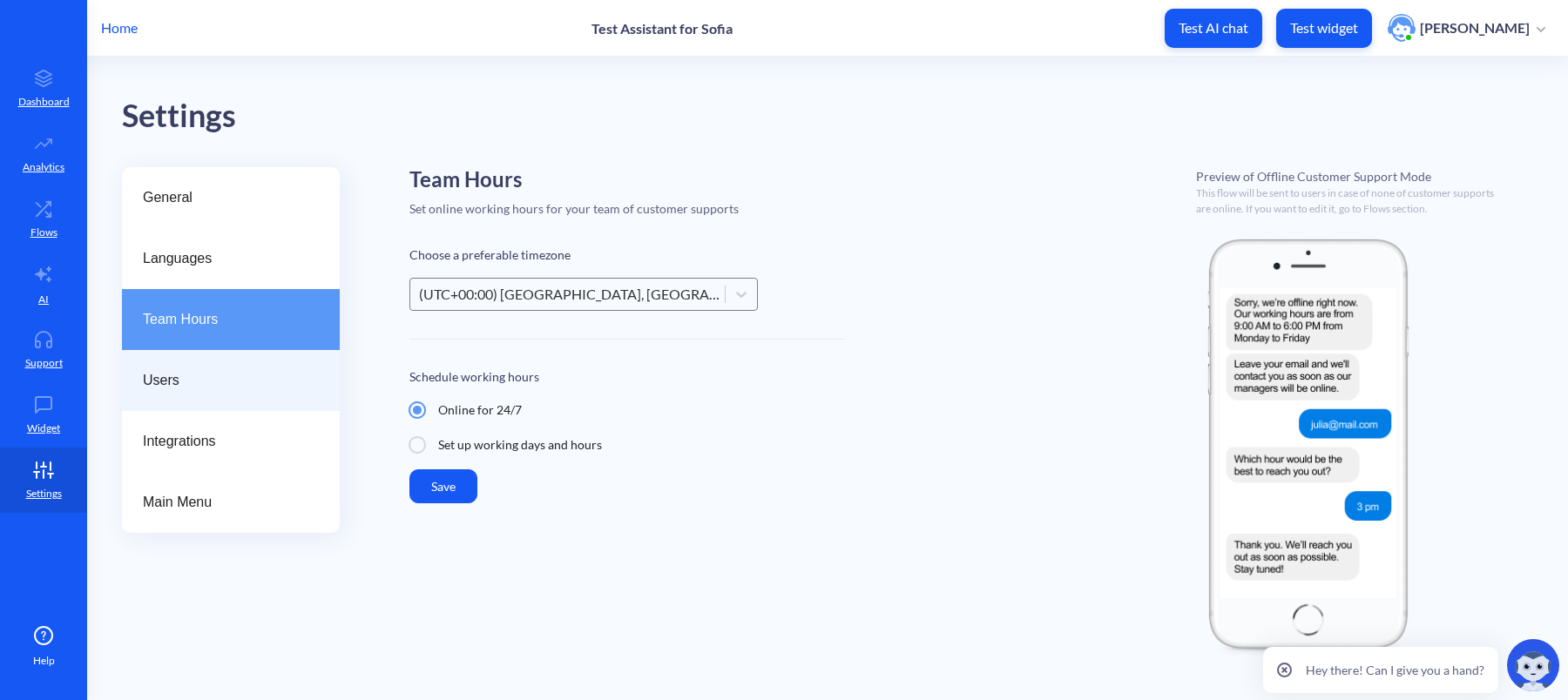
click at [211, 378] on span "Users" at bounding box center [224, 380] width 162 height 21
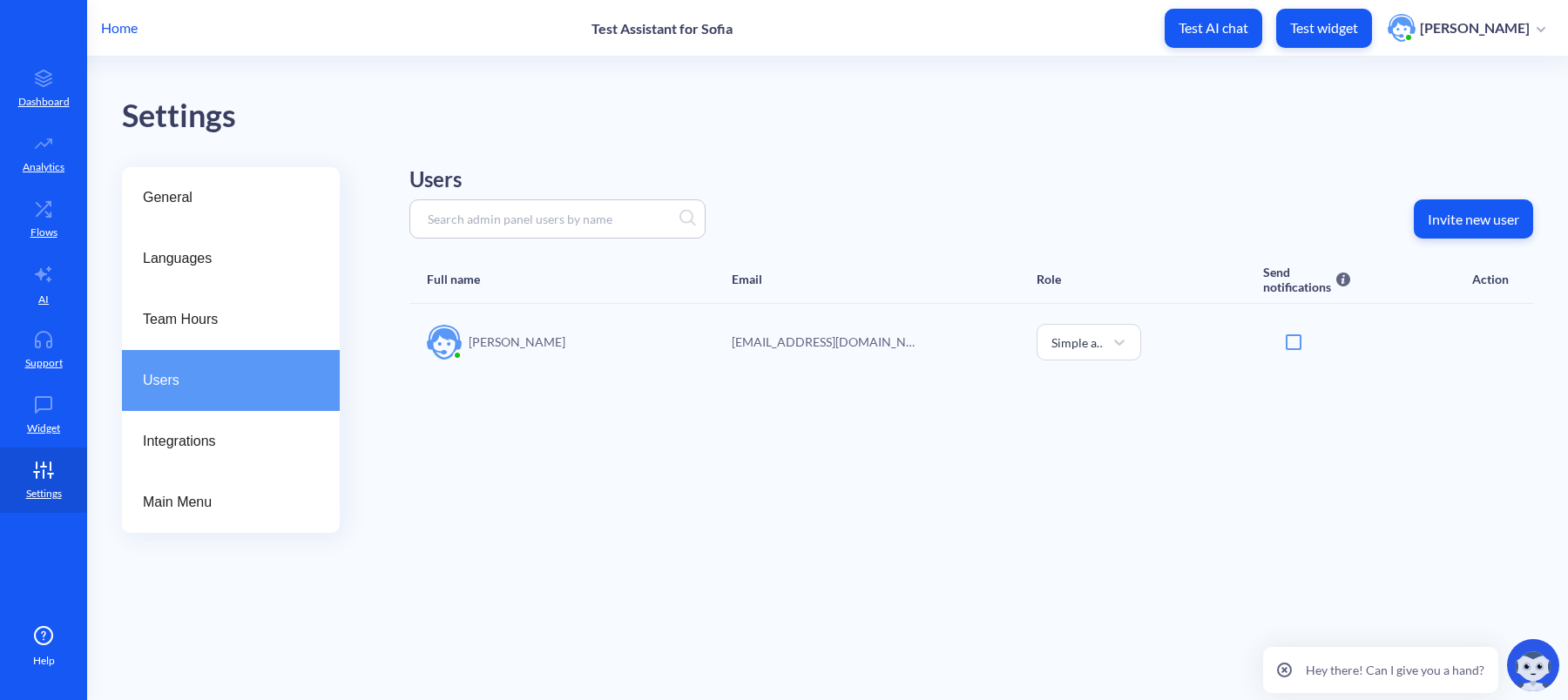
click at [1468, 195] on div "Users Invite new user Full name Email Role Send notifications Send email notifi…" at bounding box center [971, 273] width 1124 height 213
click at [1452, 213] on p "Invite new user" at bounding box center [1473, 219] width 91 height 17
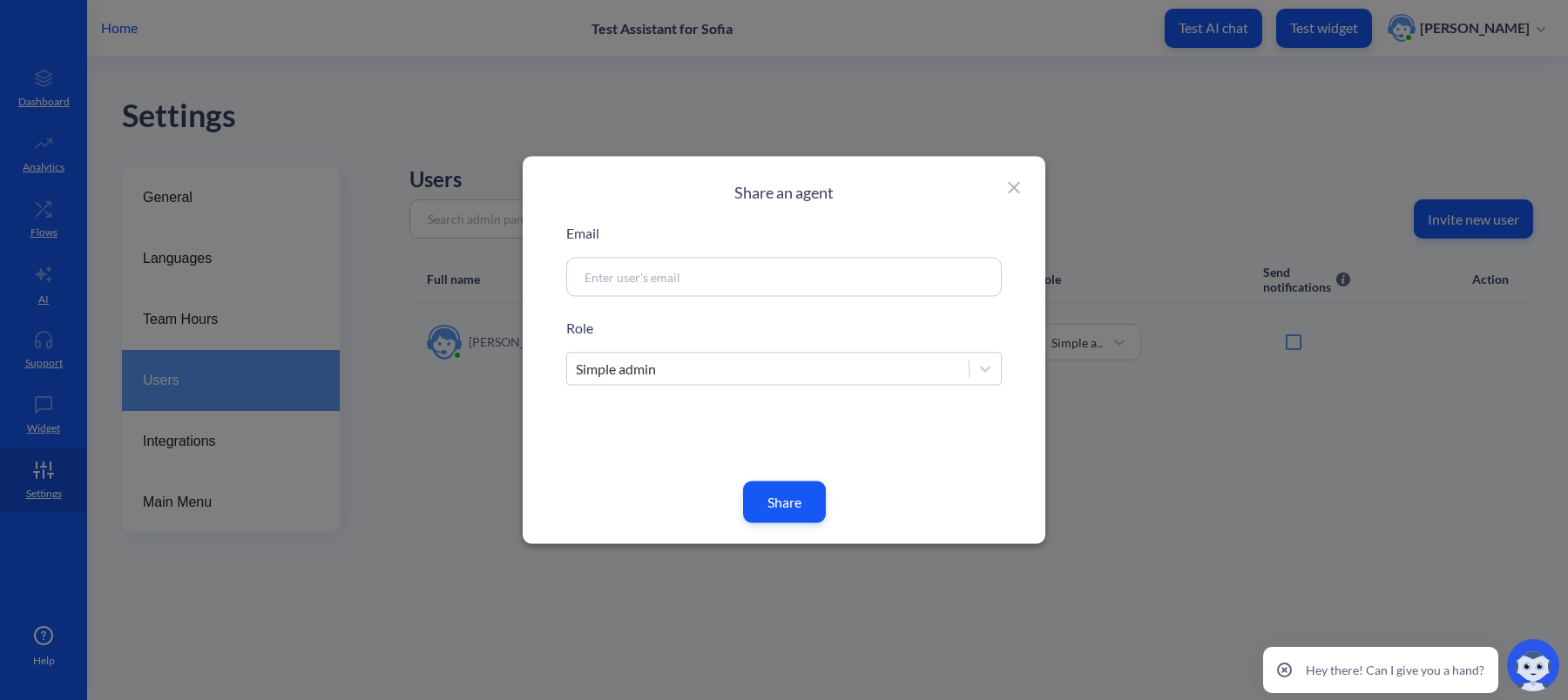
click at [658, 370] on div "Simple admin" at bounding box center [768, 369] width 402 height 31
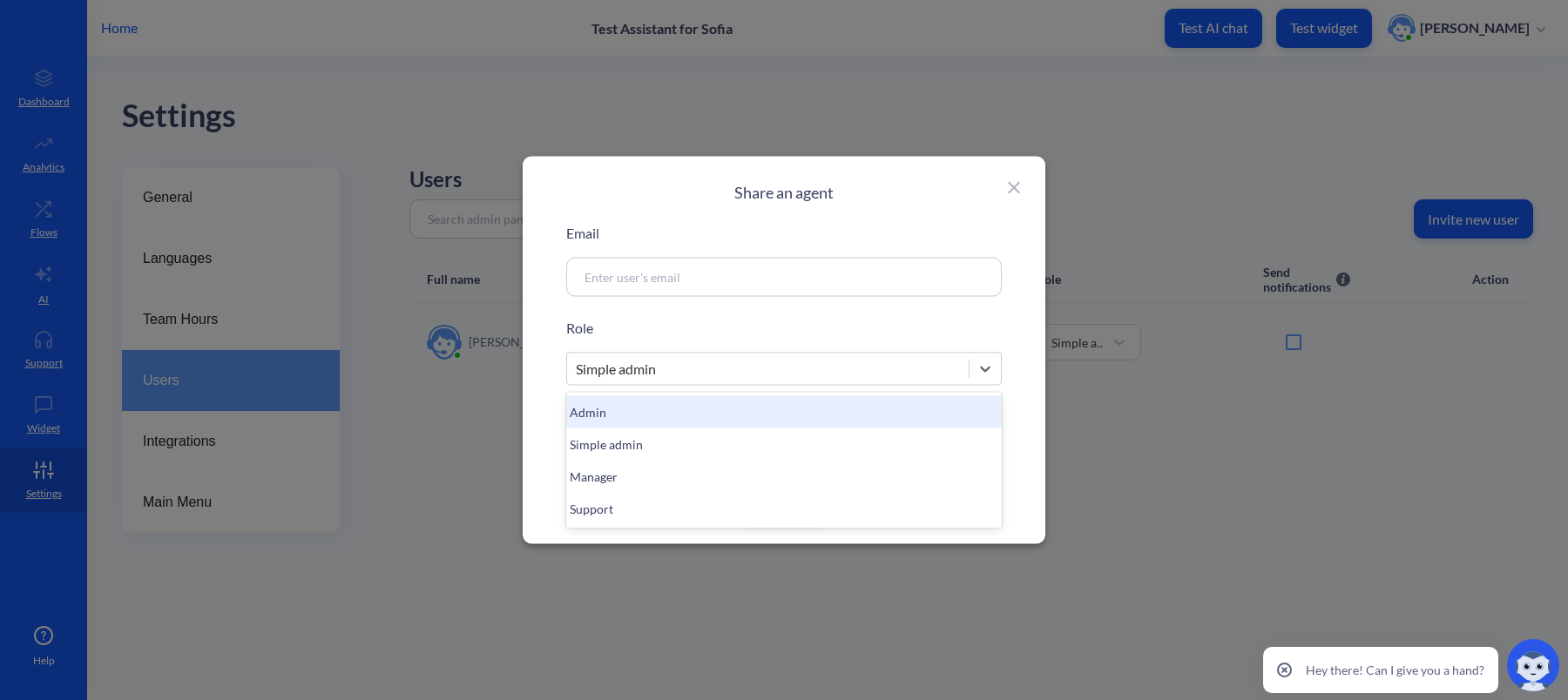
click at [626, 412] on div "Admin" at bounding box center [784, 412] width 436 height 32
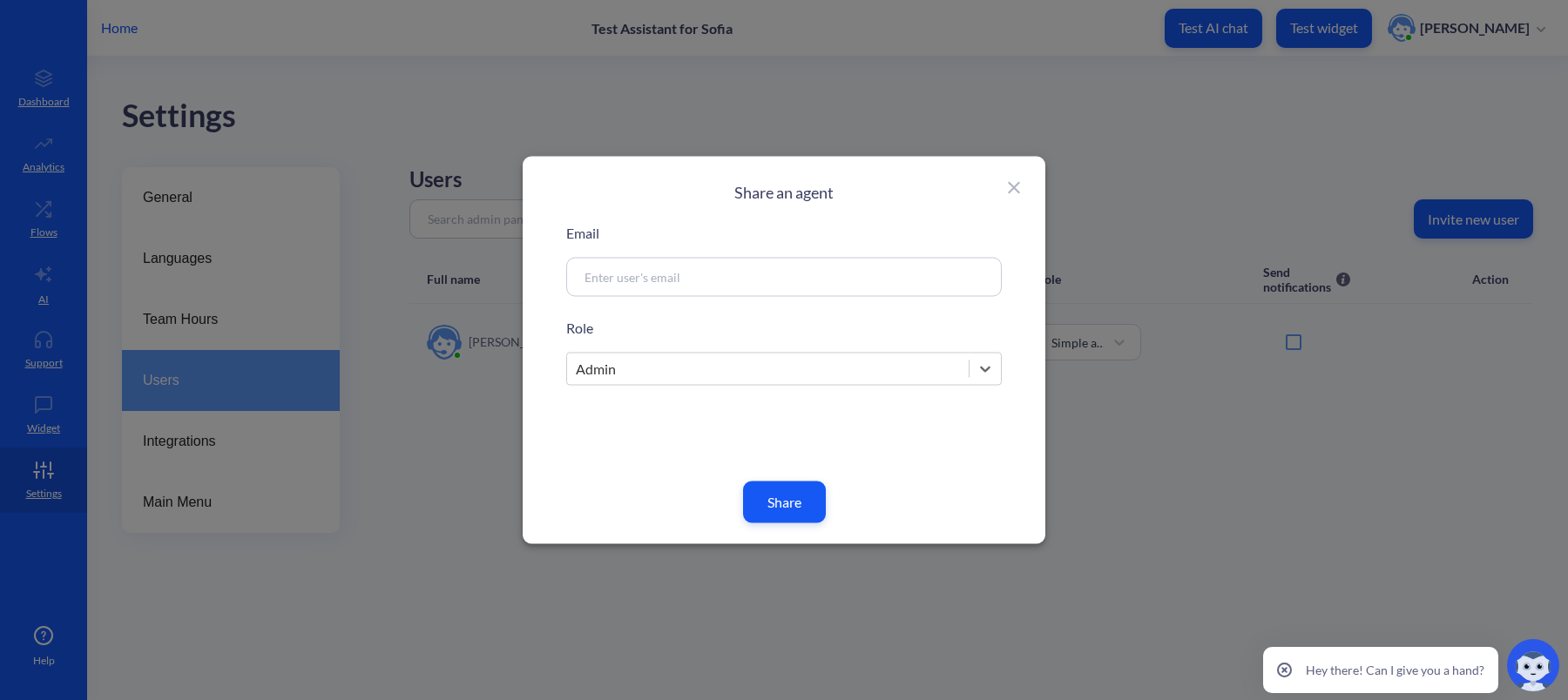
click at [611, 269] on input at bounding box center [763, 277] width 375 height 20
paste input "[EMAIL_ADDRESS][DOMAIN_NAME]"
type input "[EMAIL_ADDRESS][DOMAIN_NAME]"
click at [785, 499] on button "Share" at bounding box center [784, 502] width 83 height 42
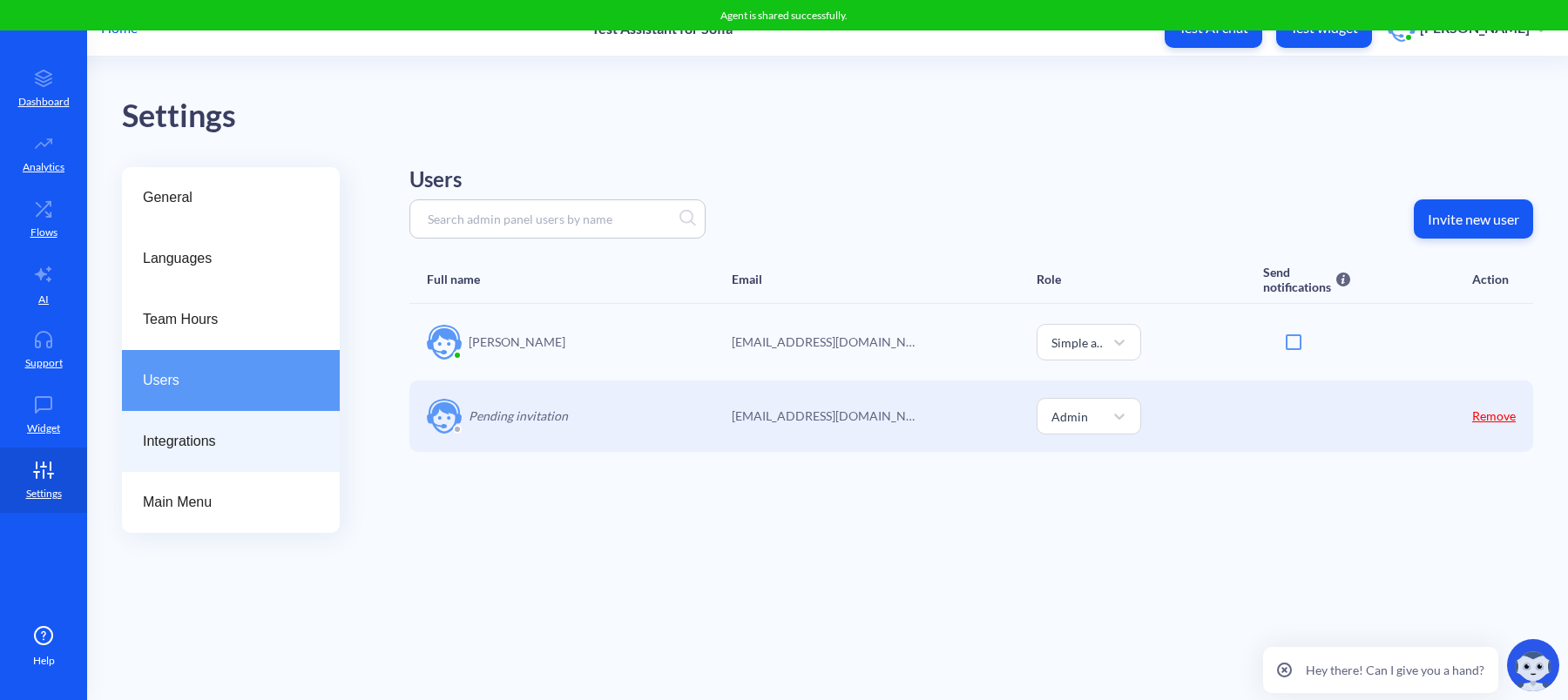
click at [222, 448] on span "Integrations" at bounding box center [224, 441] width 162 height 21
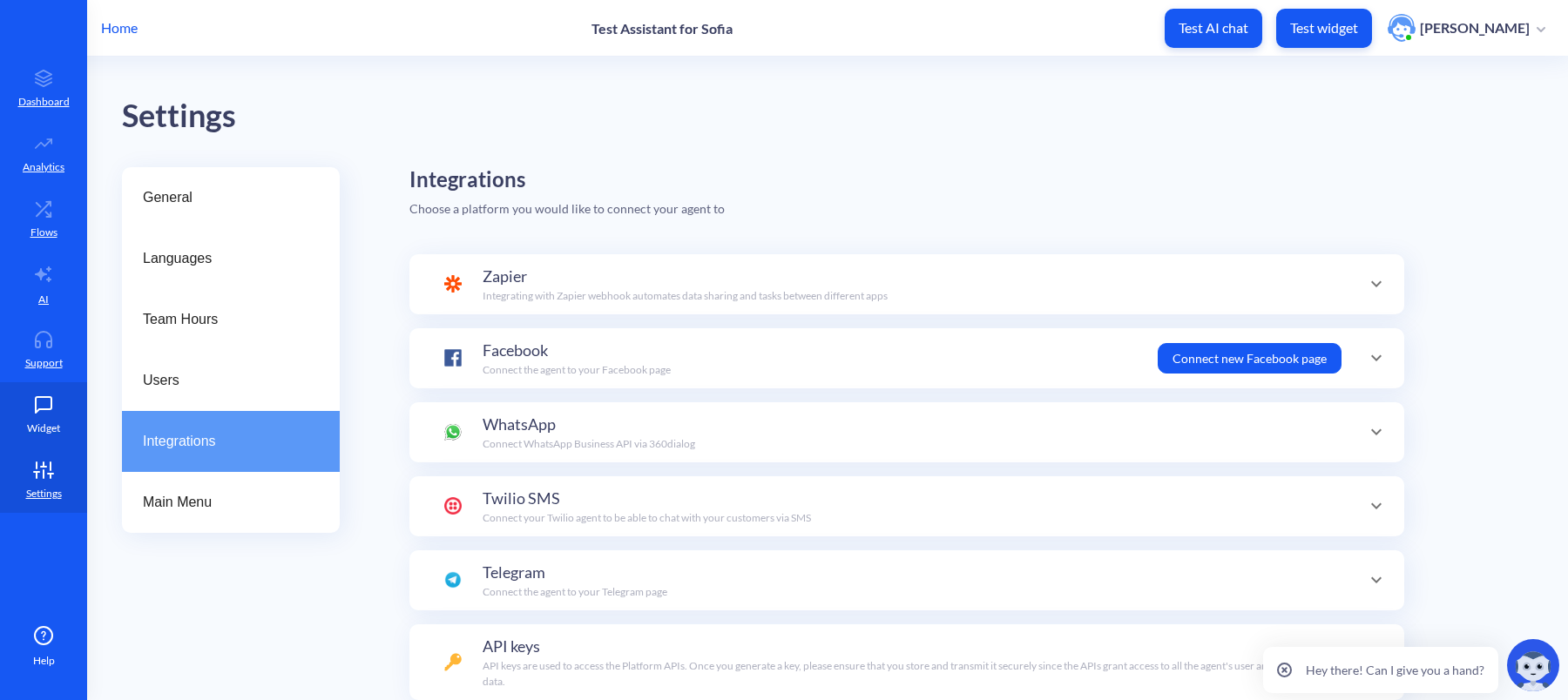
click at [64, 413] on link "Widget" at bounding box center [44, 416] width 88 height 66
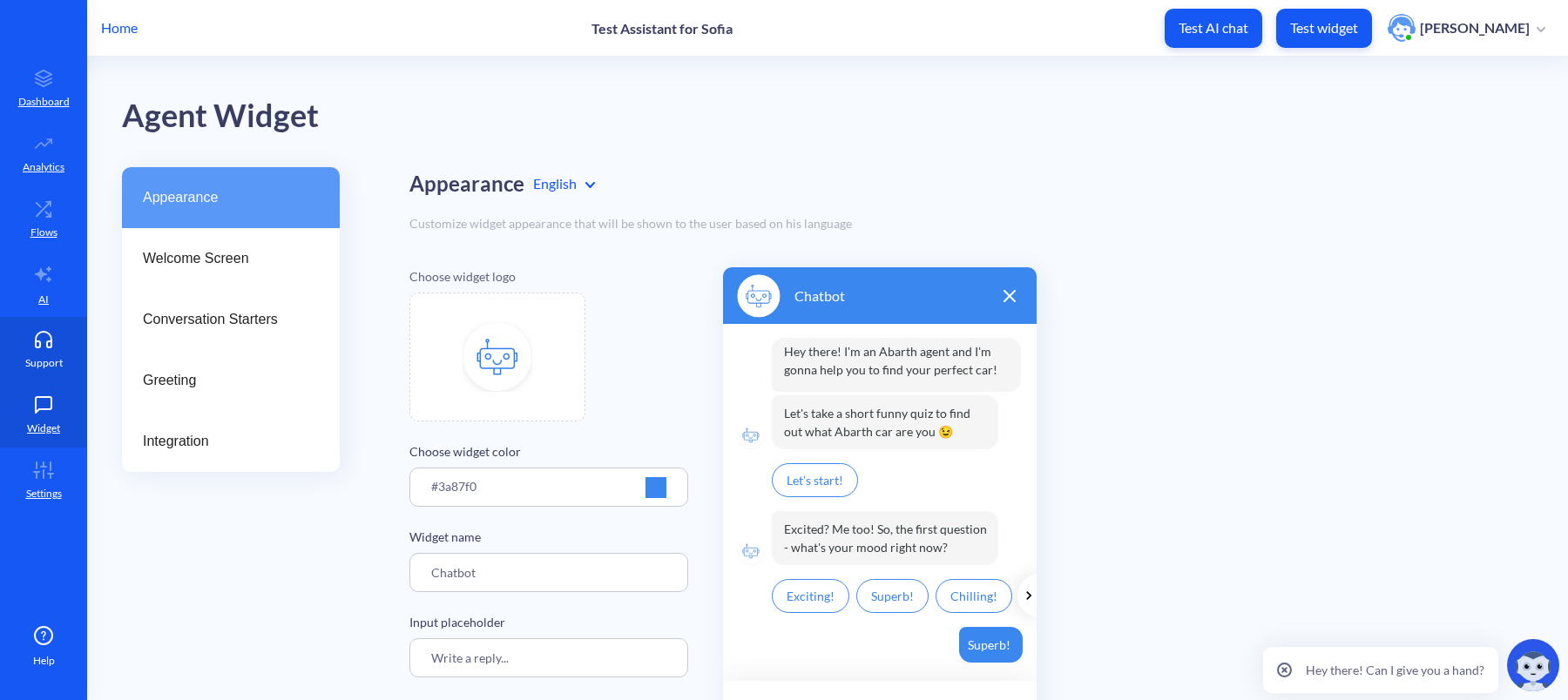
click at [45, 359] on p "Support" at bounding box center [44, 363] width 37 height 15
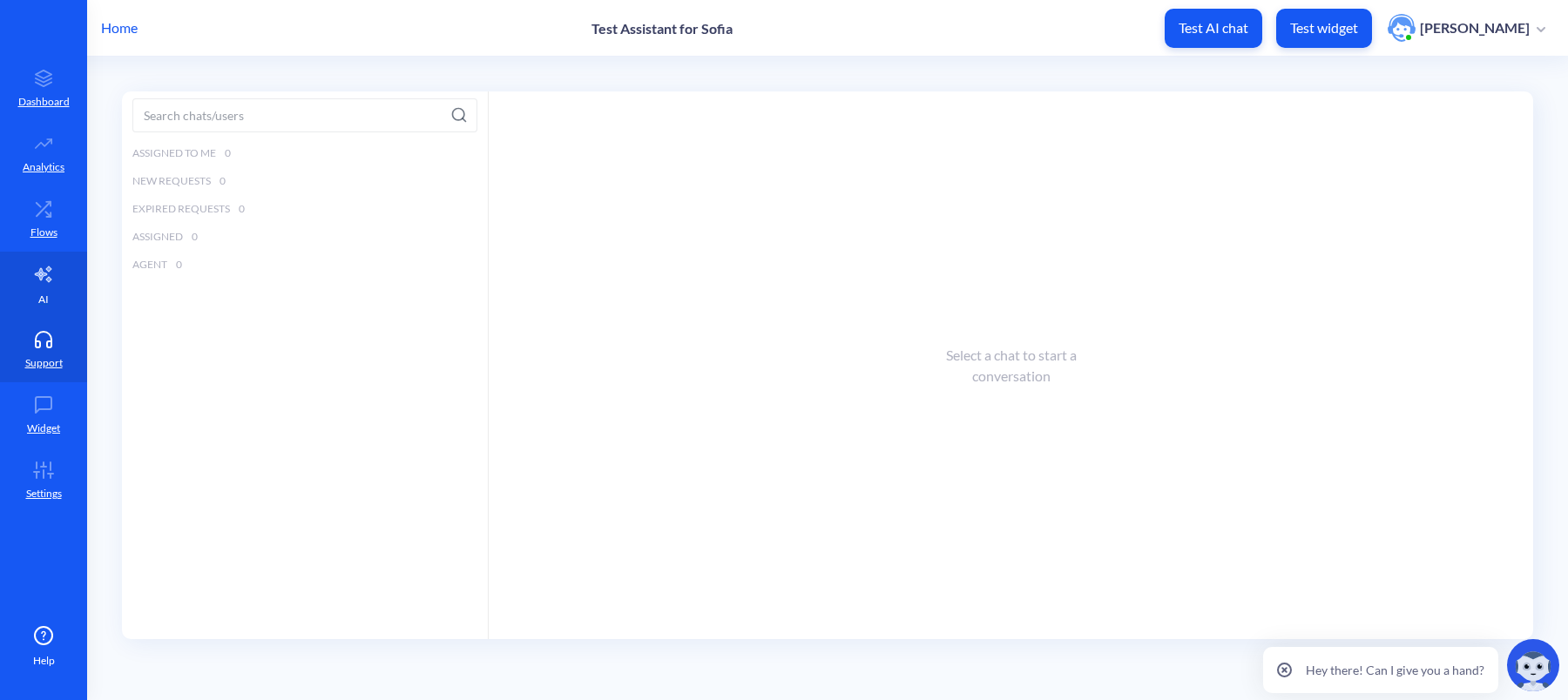
click at [45, 302] on p "AI" at bounding box center [43, 299] width 10 height 15
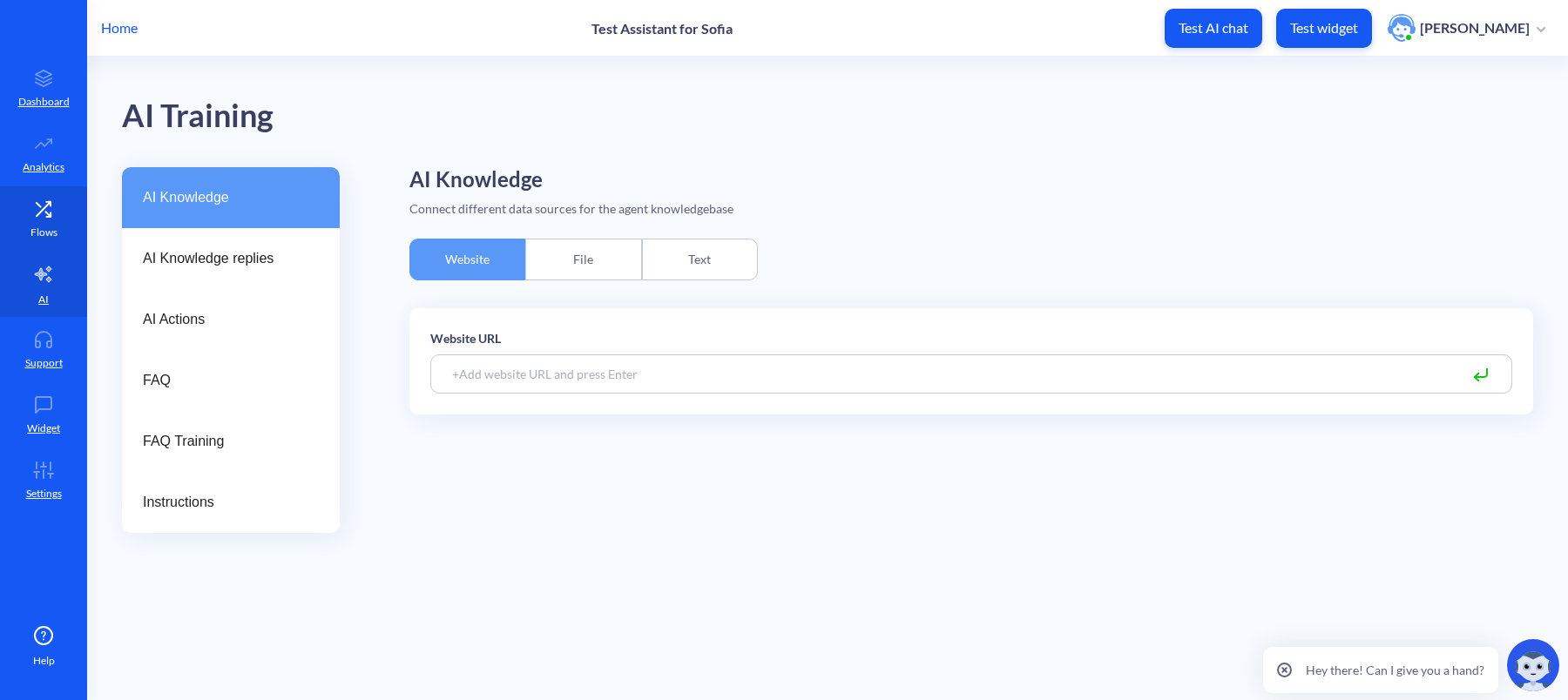
click at [51, 223] on link "Flows" at bounding box center [44, 220] width 88 height 66
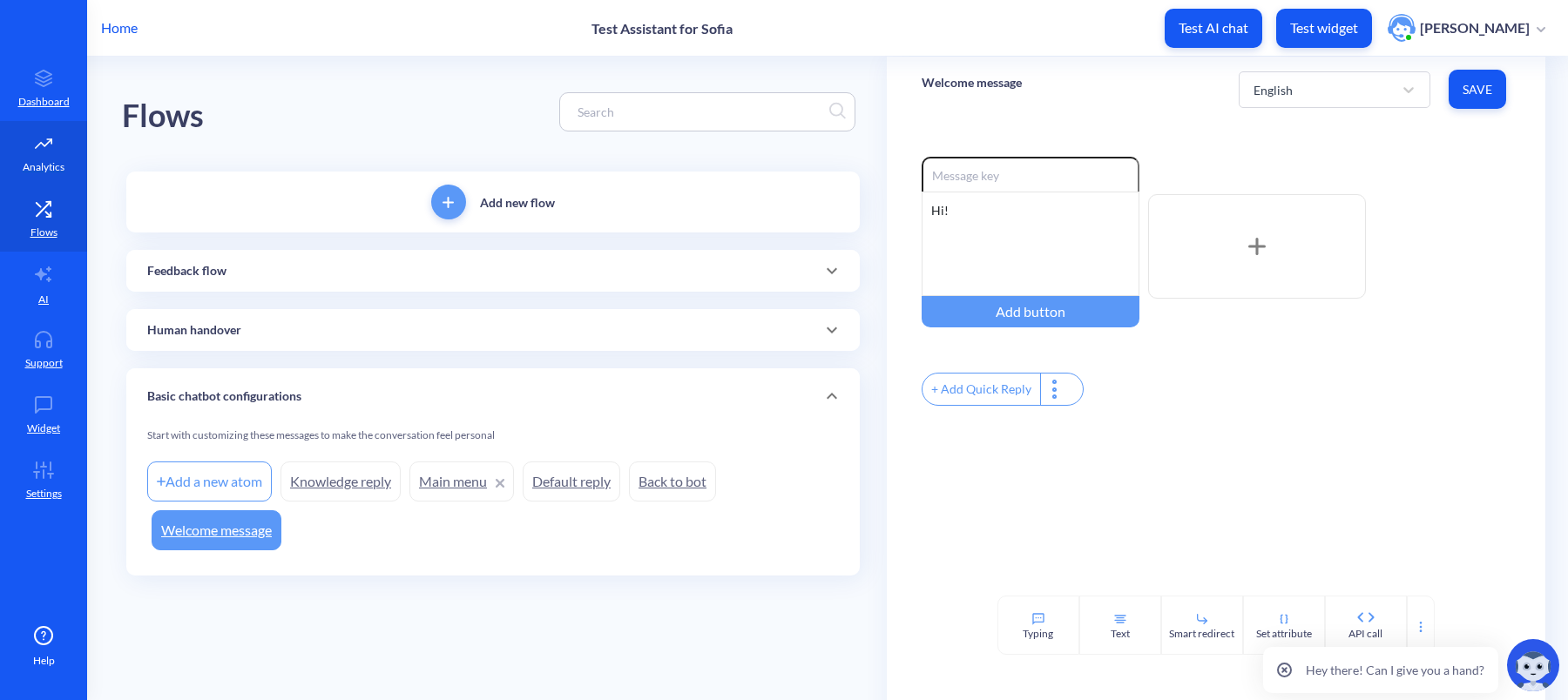
click at [52, 138] on icon at bounding box center [44, 143] width 35 height 17
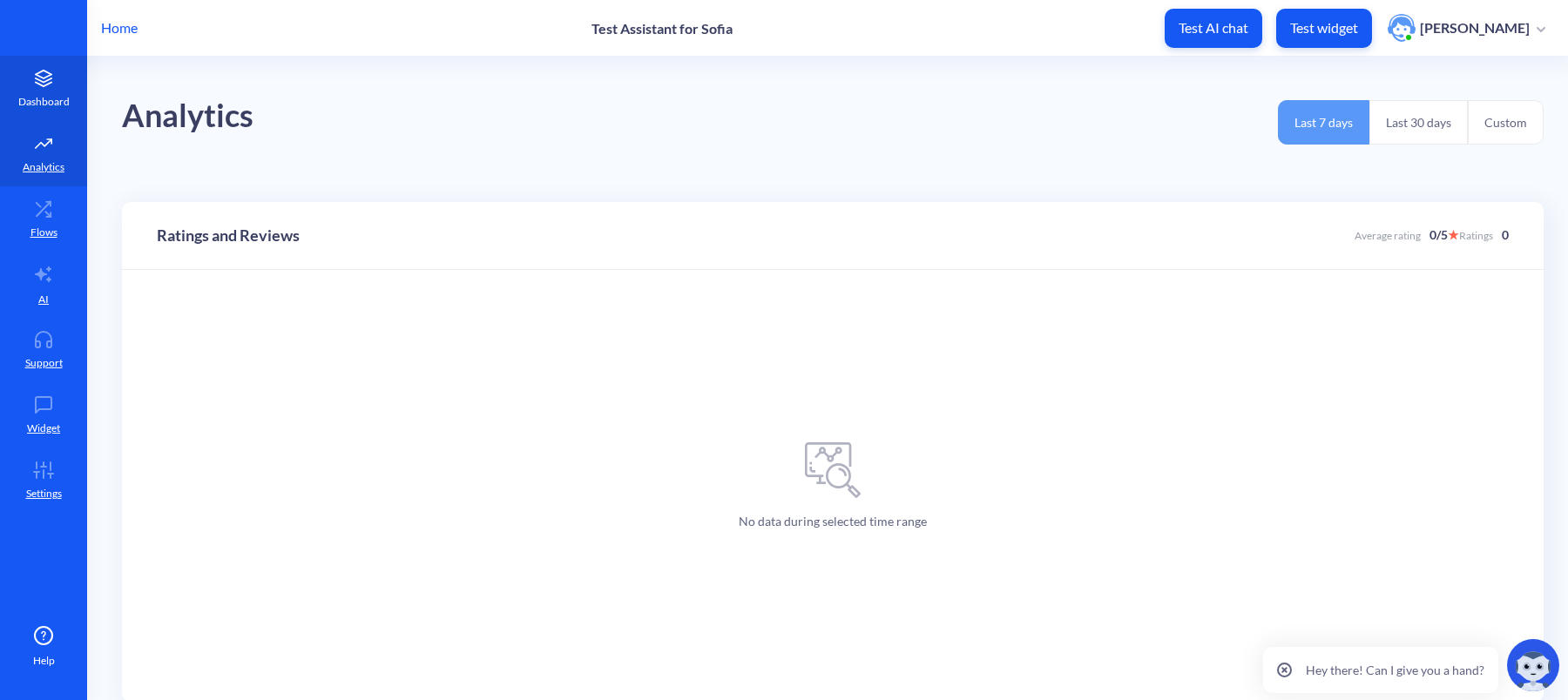
click at [41, 82] on icon at bounding box center [44, 77] width 35 height 17
